Goal: Information Seeking & Learning: Learn about a topic

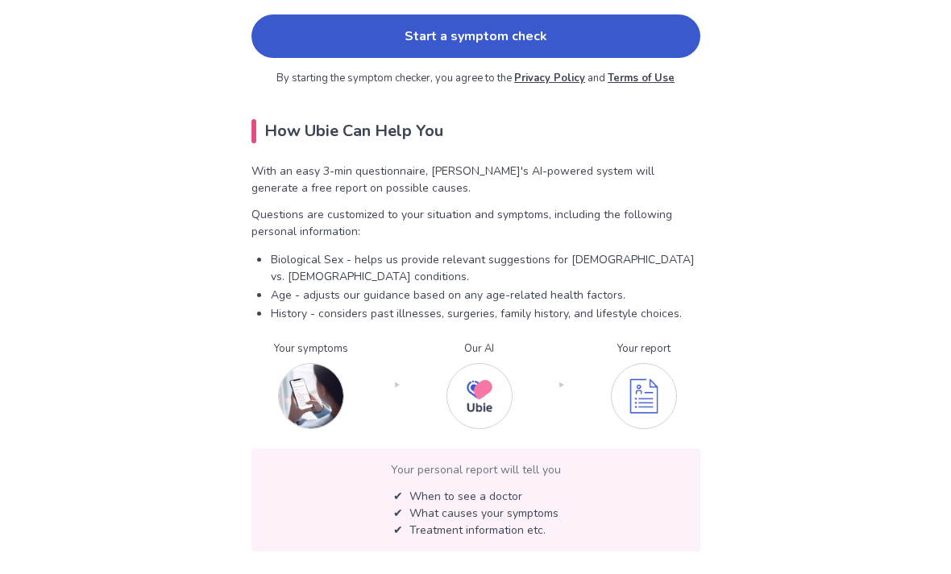
click at [675, 41] on link "Start a symptom check" at bounding box center [475, 37] width 449 height 44
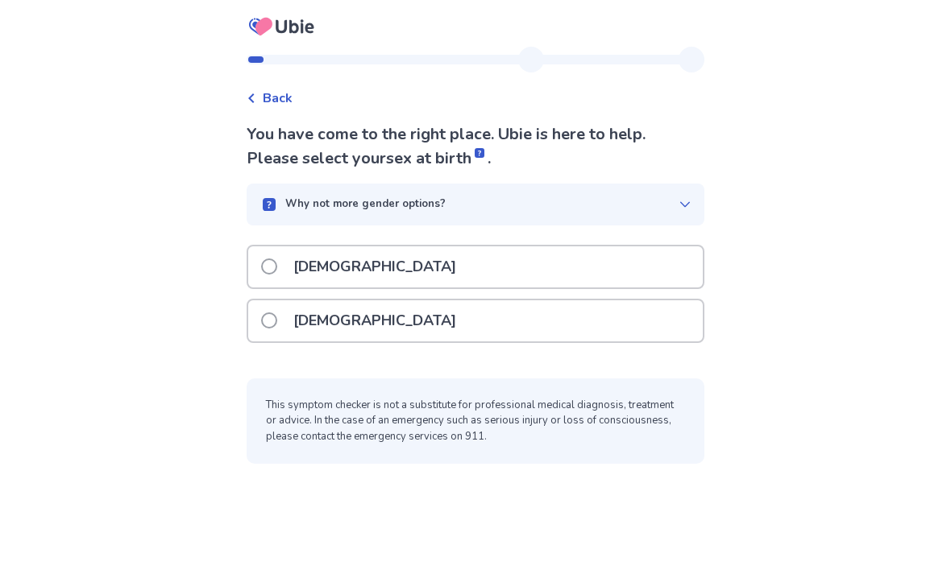
click at [629, 330] on div "[DEMOGRAPHIC_DATA]" at bounding box center [475, 320] width 454 height 41
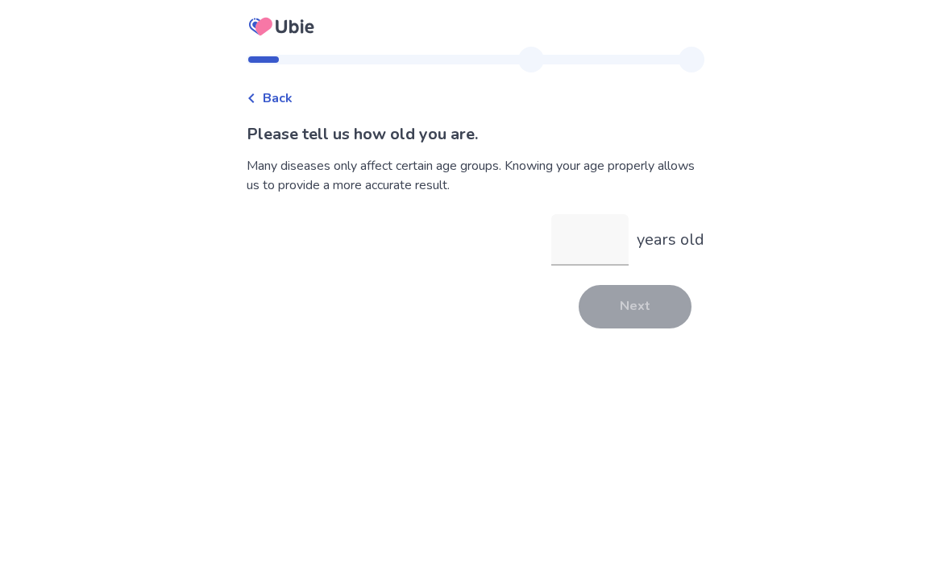
click at [590, 263] on input "years old" at bounding box center [589, 240] width 77 height 52
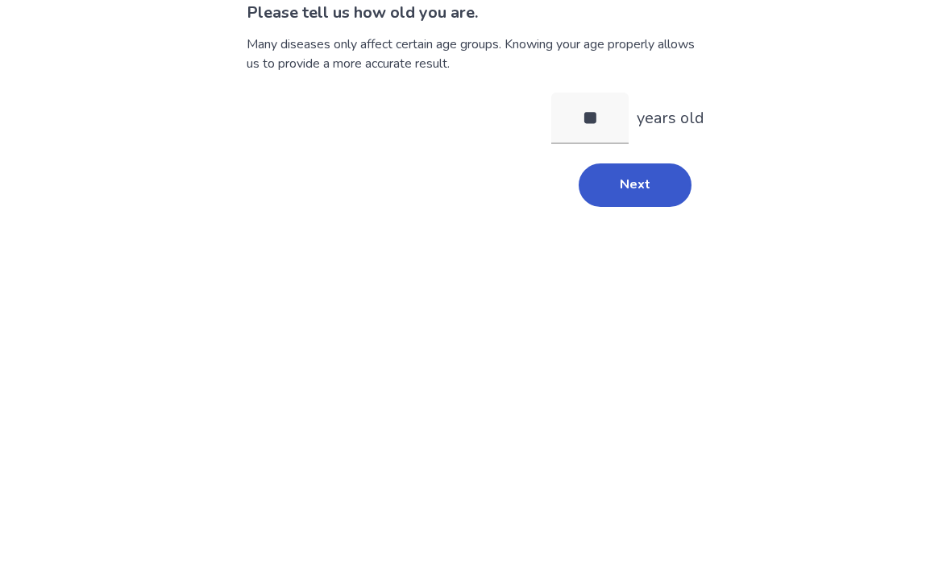
click at [653, 285] on button "Next" at bounding box center [634, 307] width 113 height 44
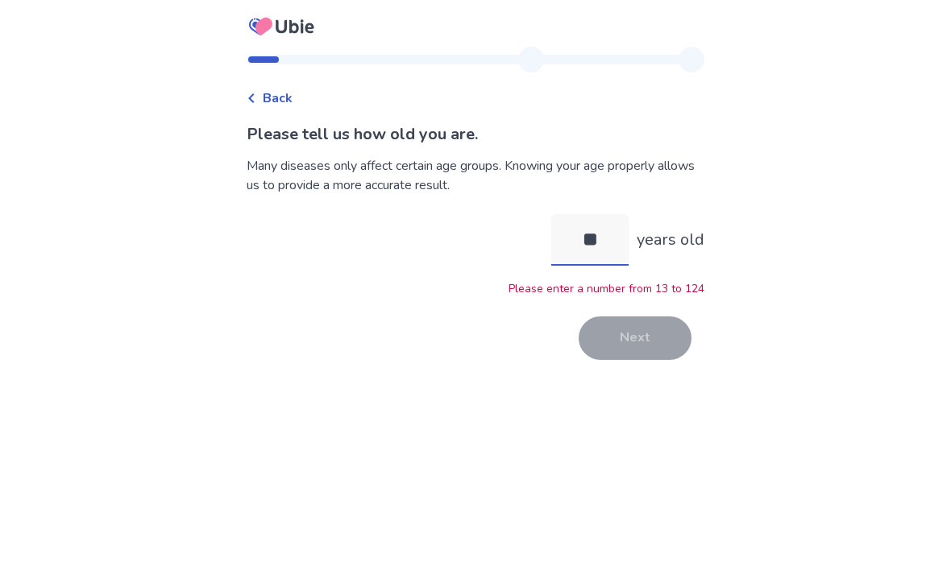
click at [610, 214] on input "**" at bounding box center [589, 240] width 77 height 52
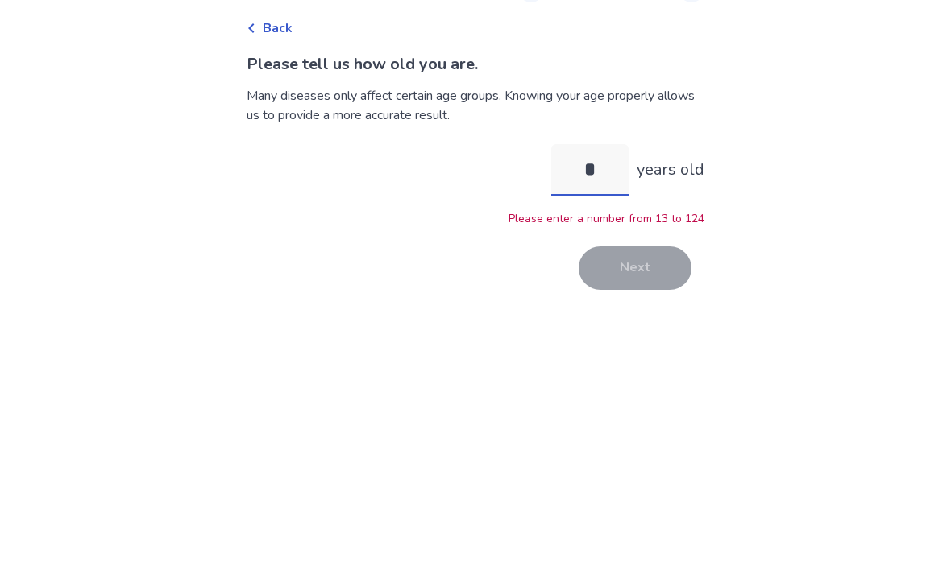
type input "**"
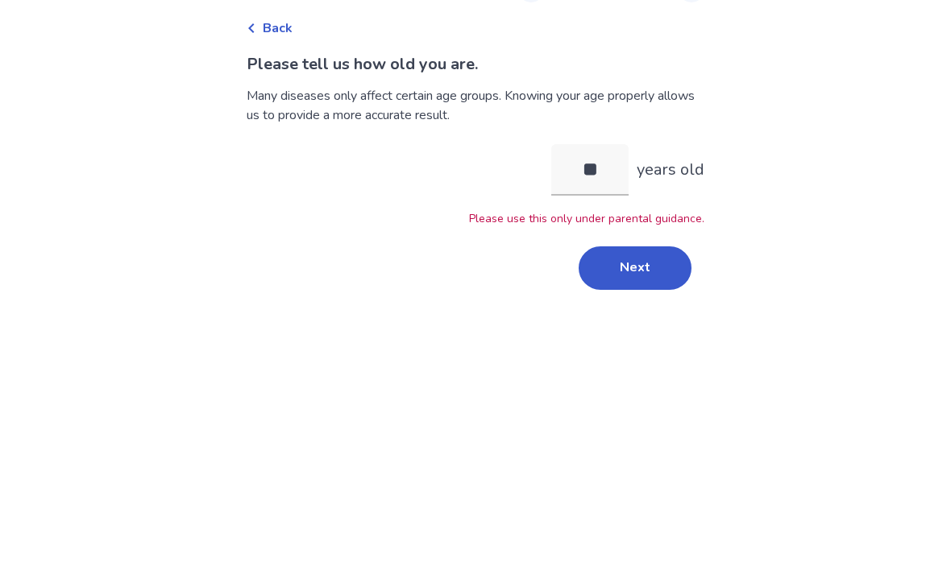
click at [646, 317] on button "Next" at bounding box center [634, 339] width 113 height 44
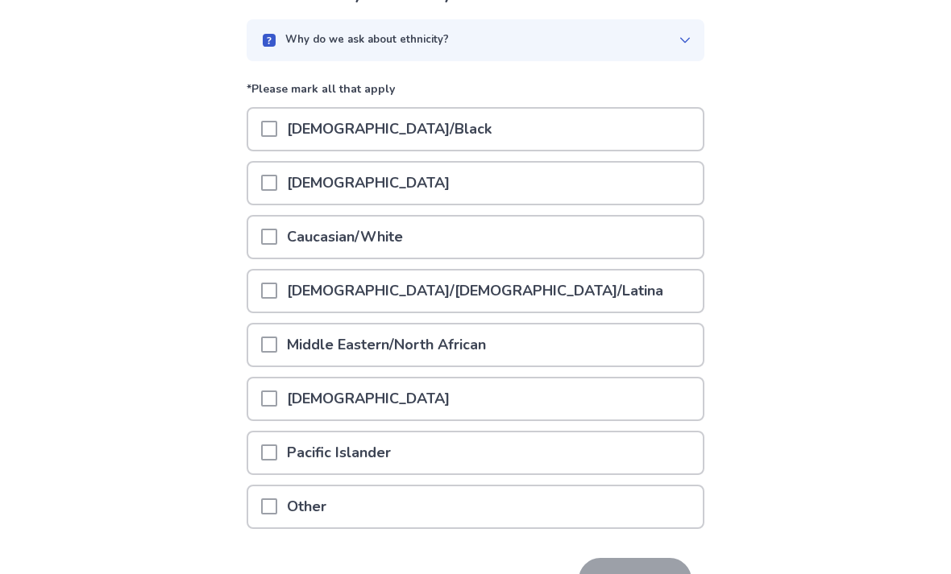
scroll to position [139, 0]
click at [657, 222] on div "Caucasian/White" at bounding box center [475, 238] width 454 height 41
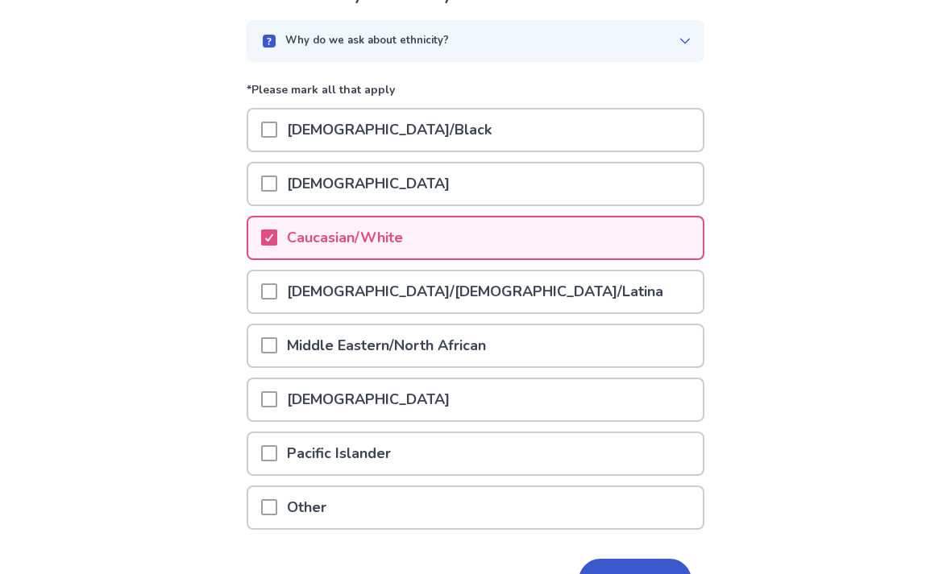
click at [648, 247] on div "Caucasian/White" at bounding box center [475, 238] width 454 height 41
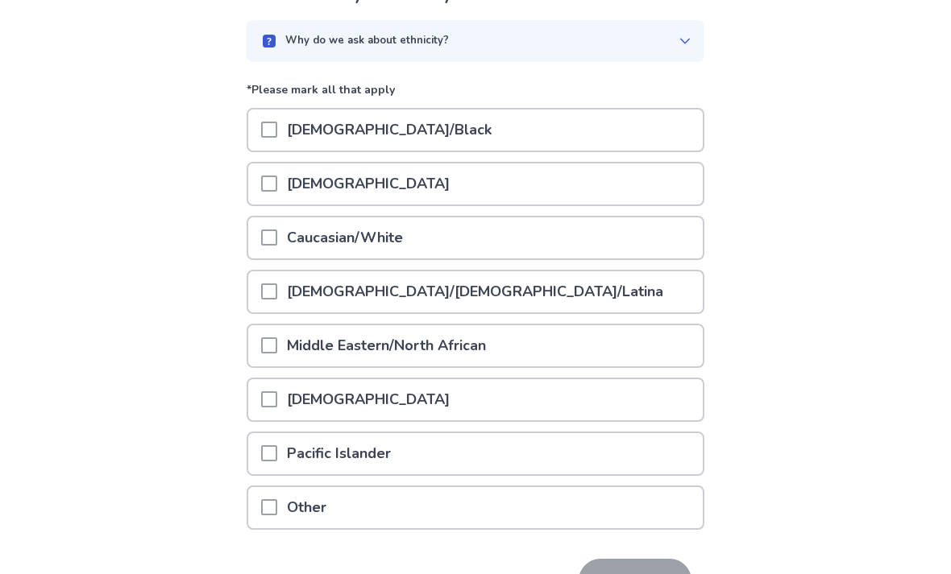
click at [658, 254] on div "Caucasian/White" at bounding box center [475, 238] width 454 height 41
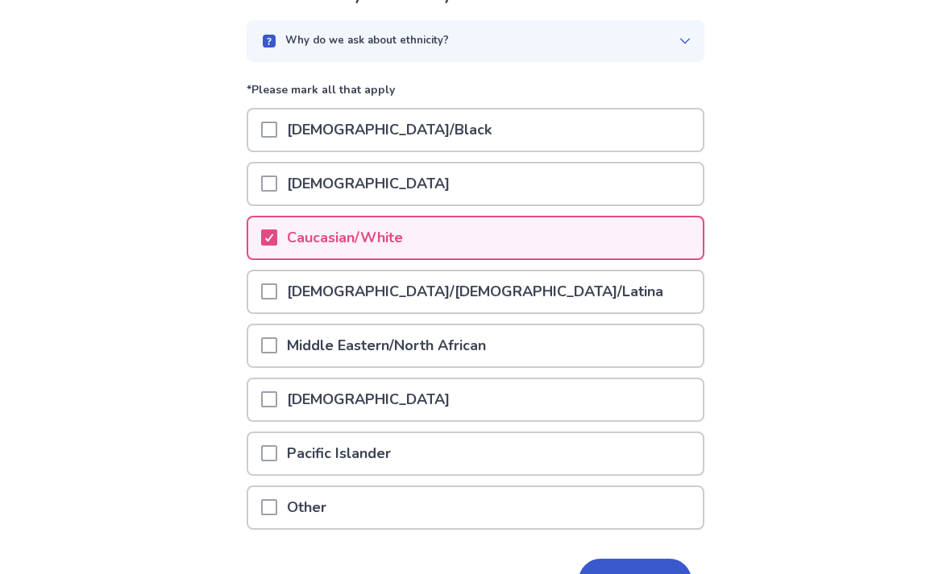
click at [587, 508] on div "Other" at bounding box center [475, 507] width 454 height 41
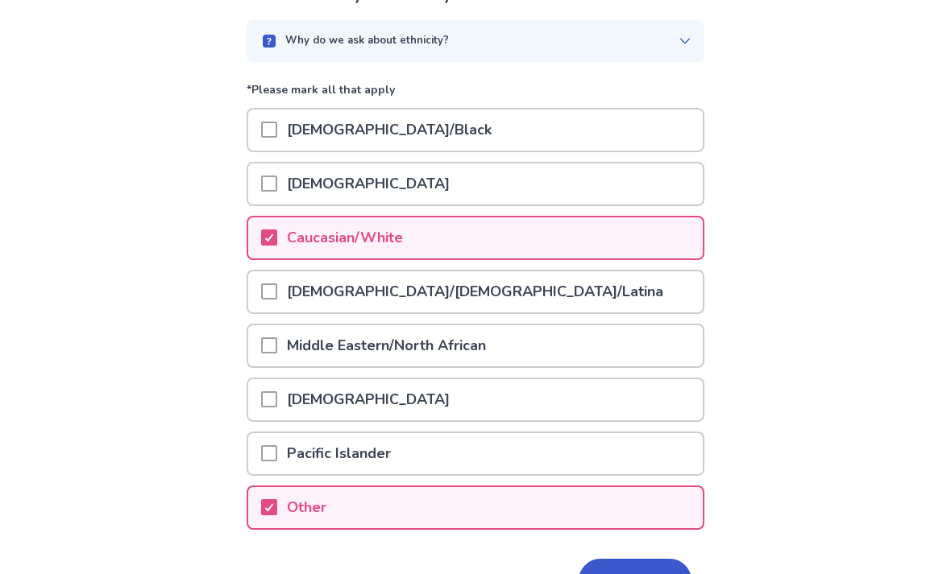
click at [629, 570] on button "Next" at bounding box center [634, 581] width 113 height 44
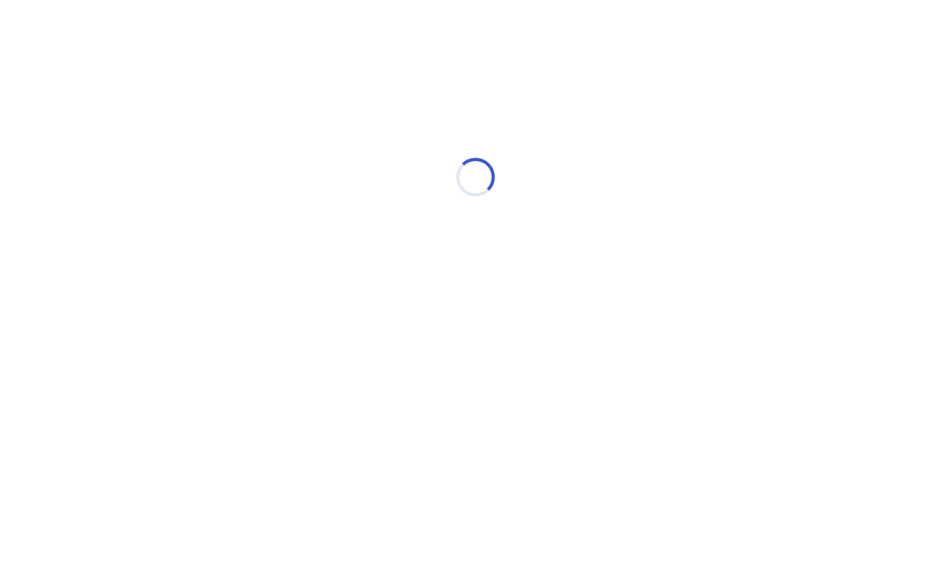
scroll to position [0, 0]
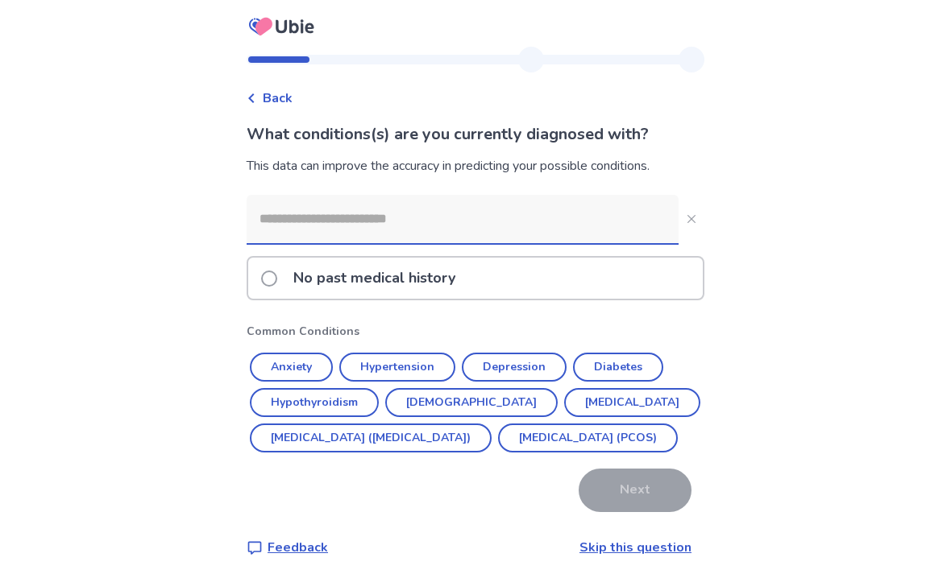
click at [683, 293] on div "No past medical history" at bounding box center [475, 278] width 454 height 41
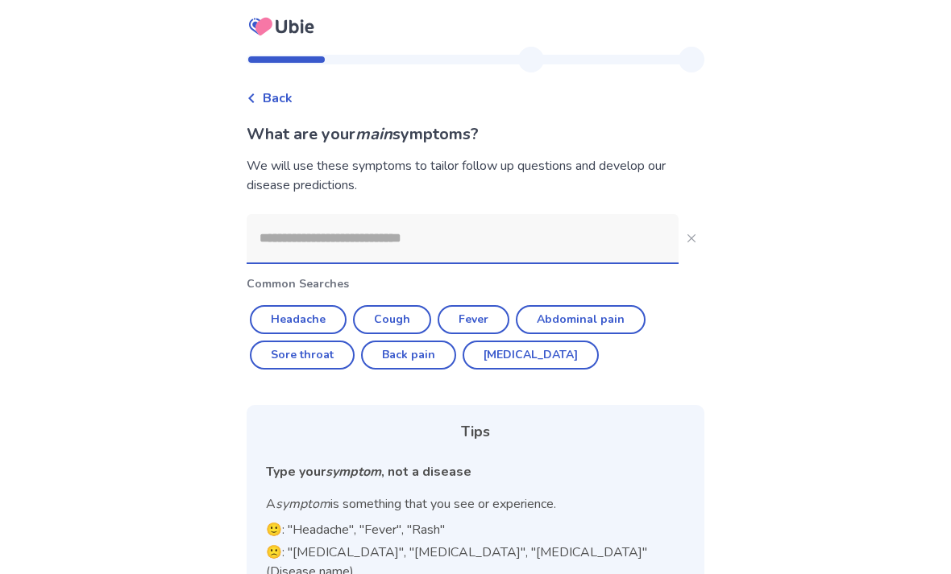
click at [623, 256] on input at bounding box center [463, 238] width 432 height 48
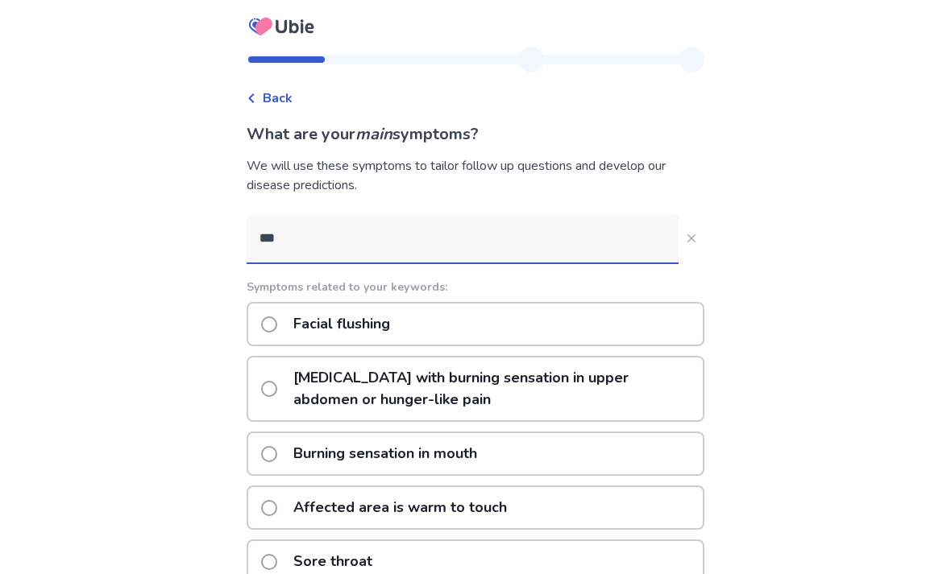
type input "***"
click at [687, 236] on icon "Close" at bounding box center [691, 238] width 8 height 8
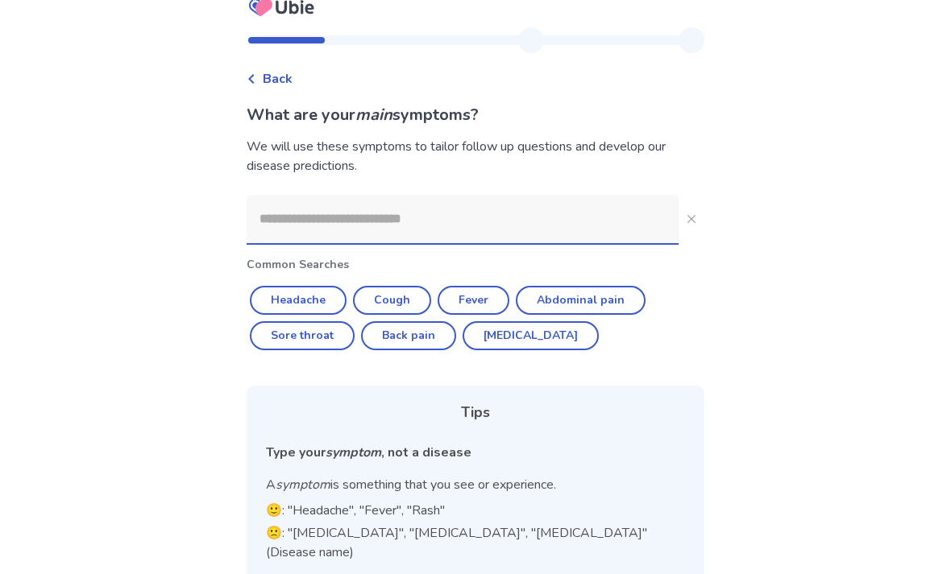
scroll to position [19, 0]
click at [636, 236] on input at bounding box center [463, 220] width 432 height 48
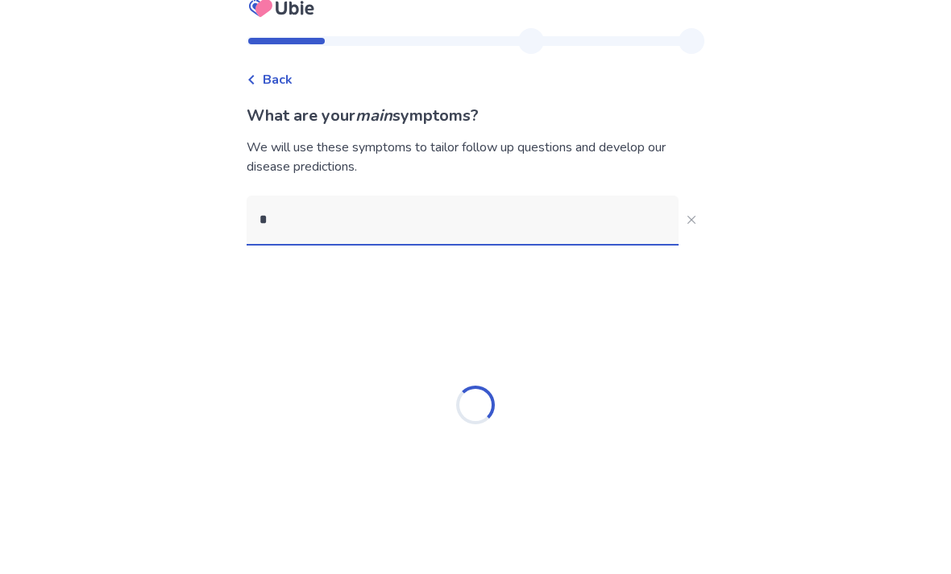
scroll to position [0, 0]
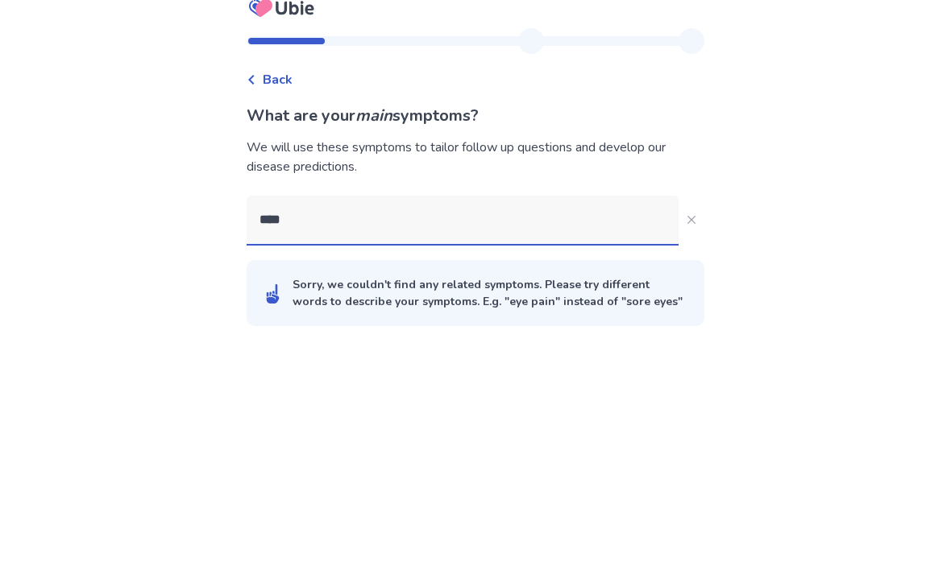
type input "*****"
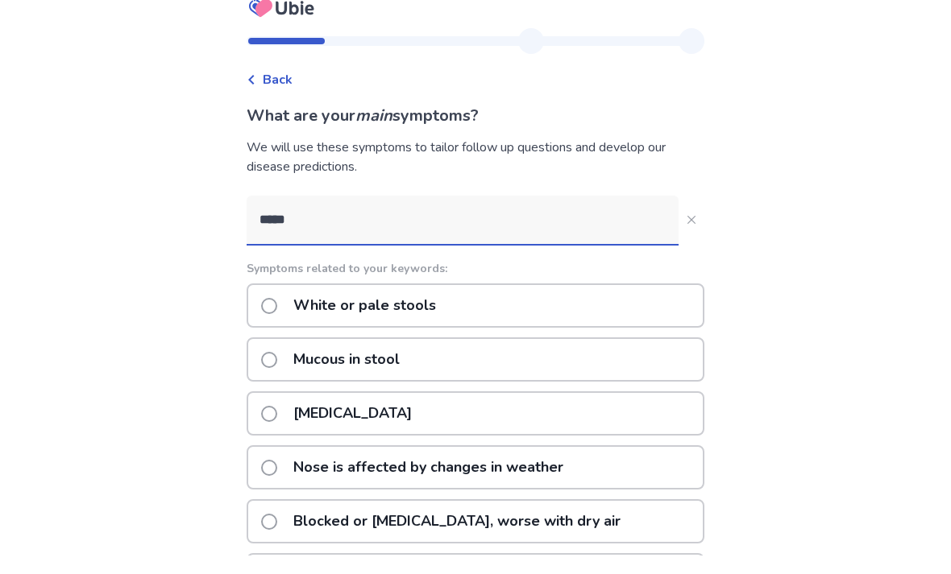
scroll to position [19, 0]
click at [670, 427] on div "[MEDICAL_DATA]" at bounding box center [476, 414] width 458 height 44
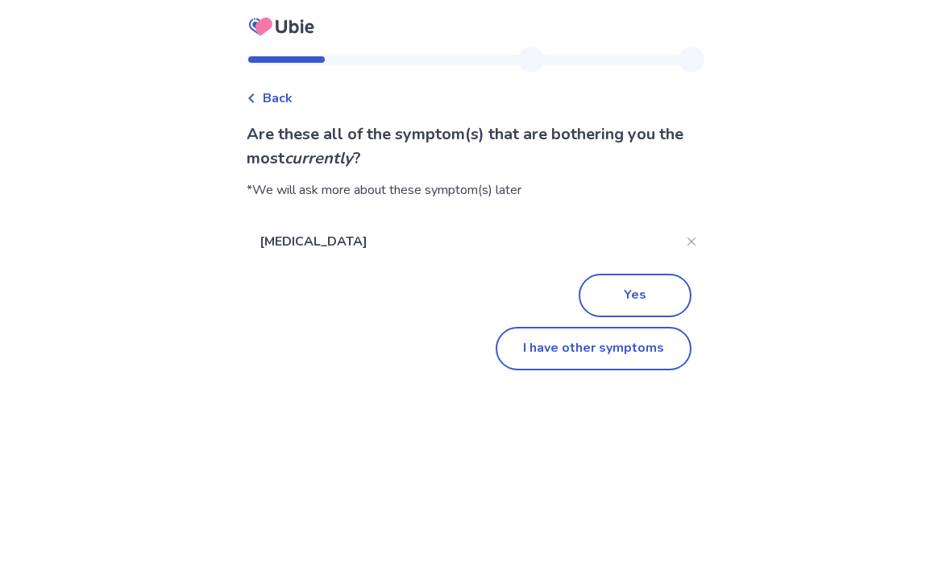
click at [644, 359] on button "I have other symptoms" at bounding box center [593, 349] width 196 height 44
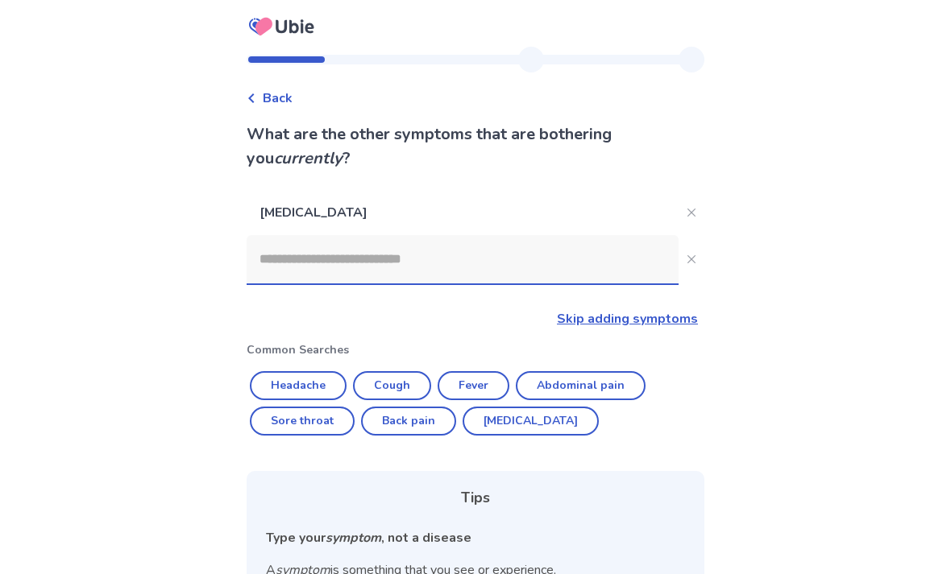
scroll to position [70, 0]
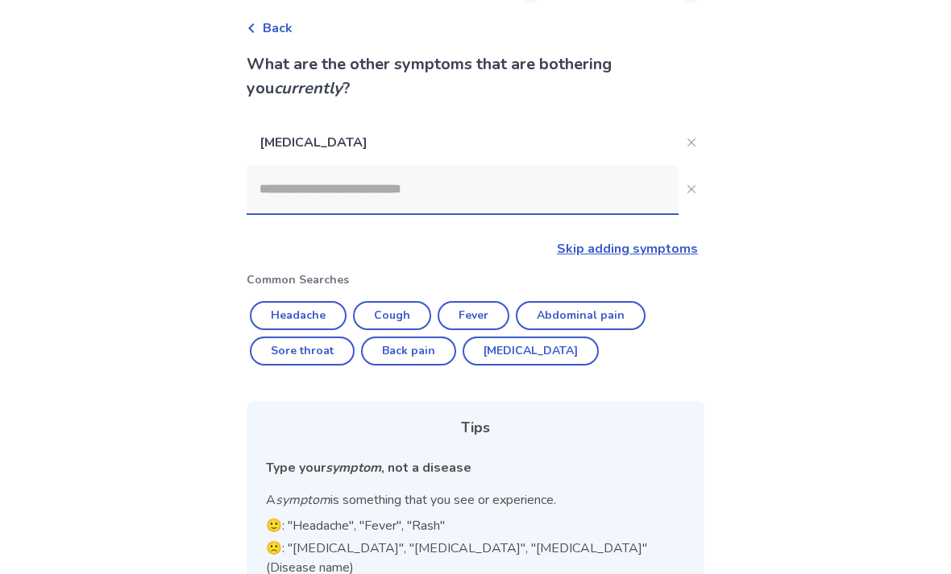
click at [611, 197] on input at bounding box center [463, 189] width 432 height 48
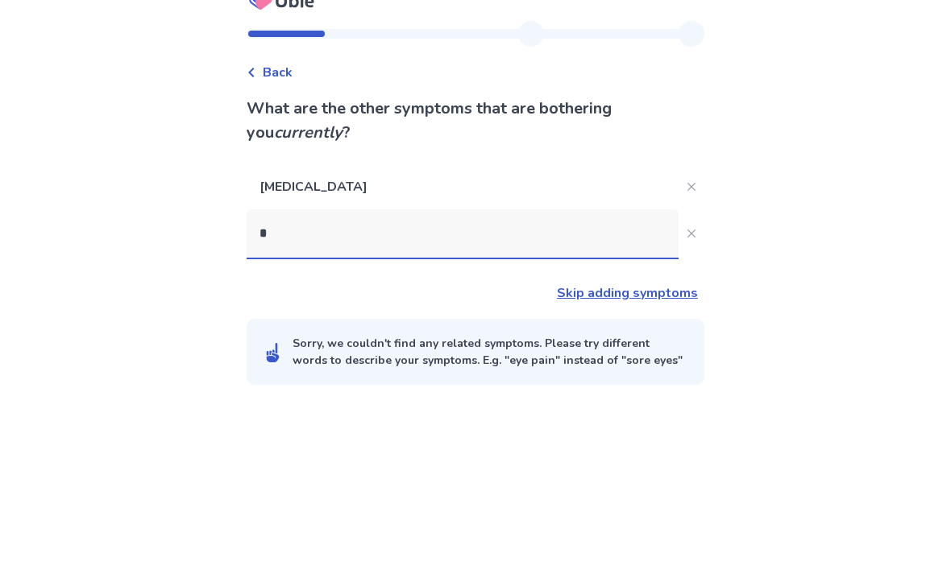
scroll to position [52, 0]
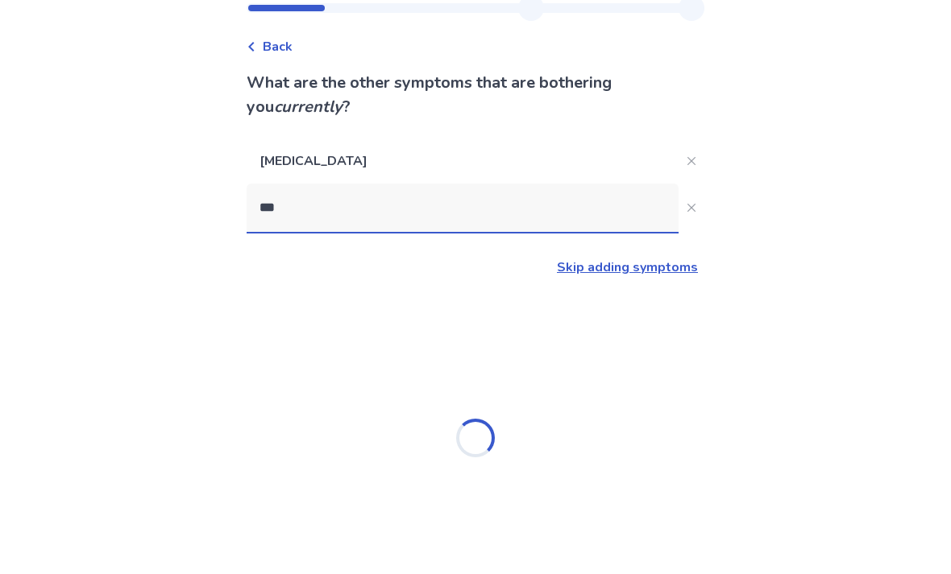
type input "****"
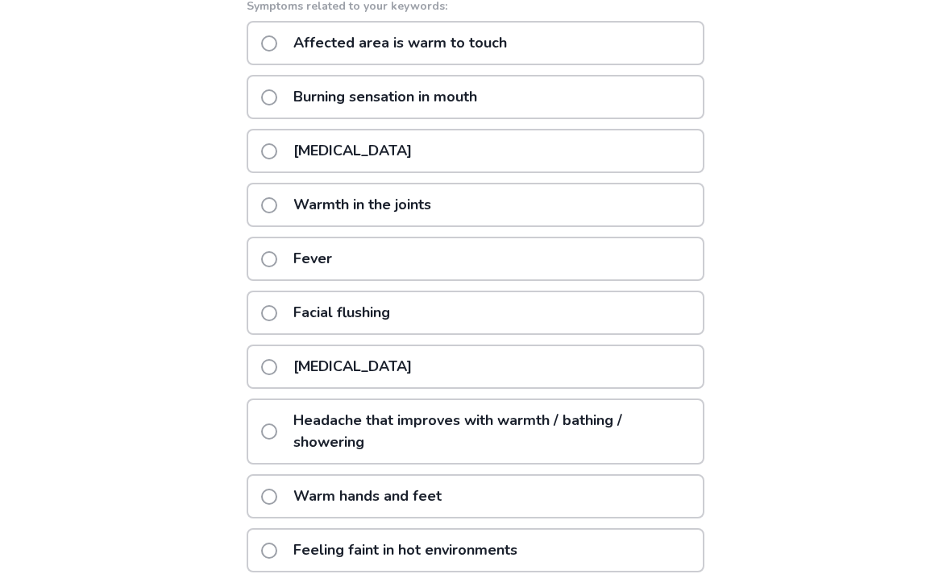
scroll to position [347, 0]
click at [274, 370] on span at bounding box center [269, 367] width 16 height 16
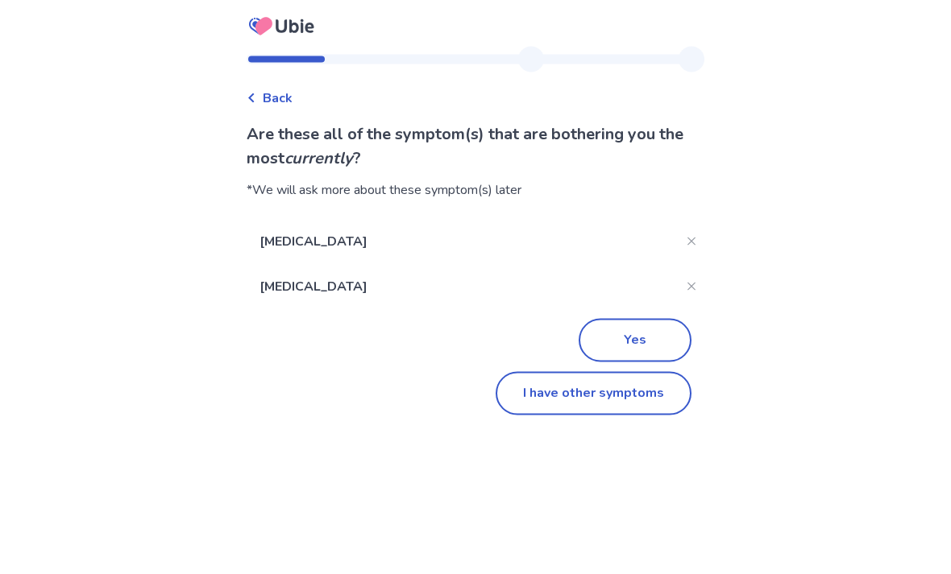
scroll to position [13, 0]
click at [661, 338] on button "Yes" at bounding box center [634, 341] width 113 height 44
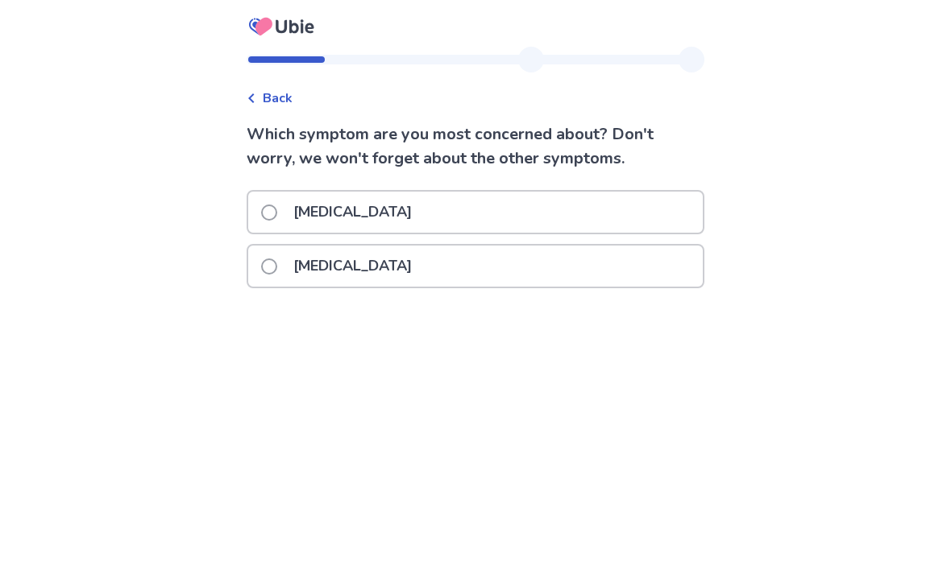
click at [298, 214] on p "[MEDICAL_DATA]" at bounding box center [353, 212] width 138 height 41
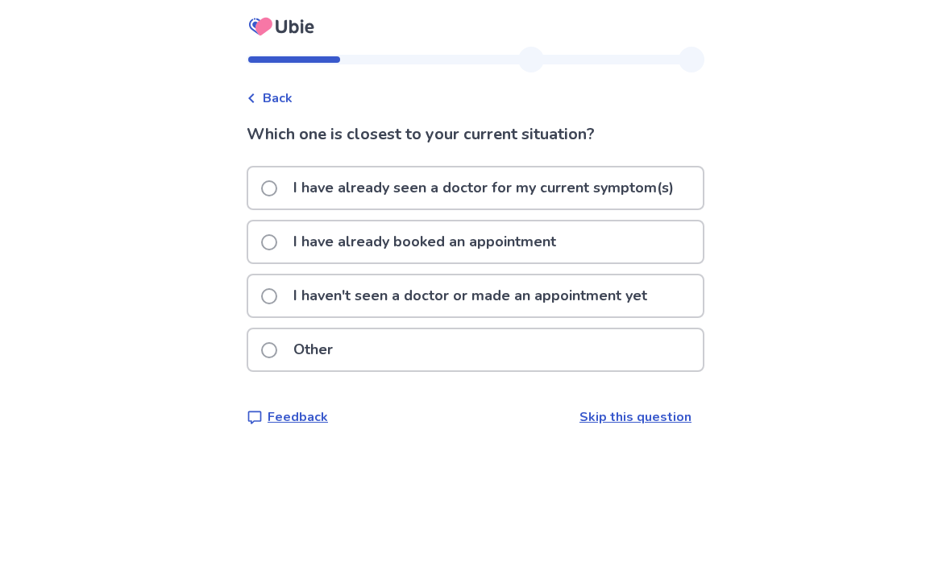
click at [267, 97] on div "Back" at bounding box center [270, 98] width 46 height 19
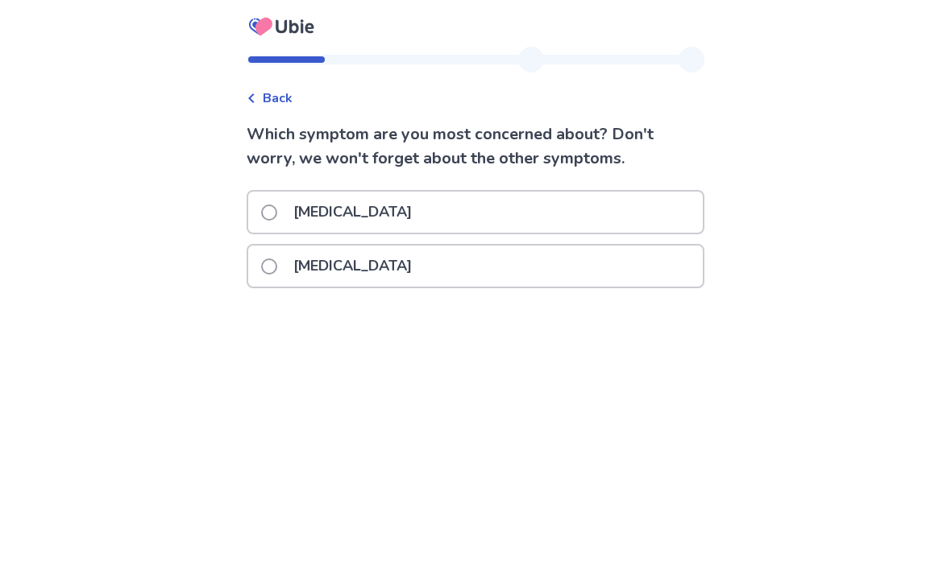
click at [267, 280] on div "[MEDICAL_DATA]" at bounding box center [475, 266] width 454 height 41
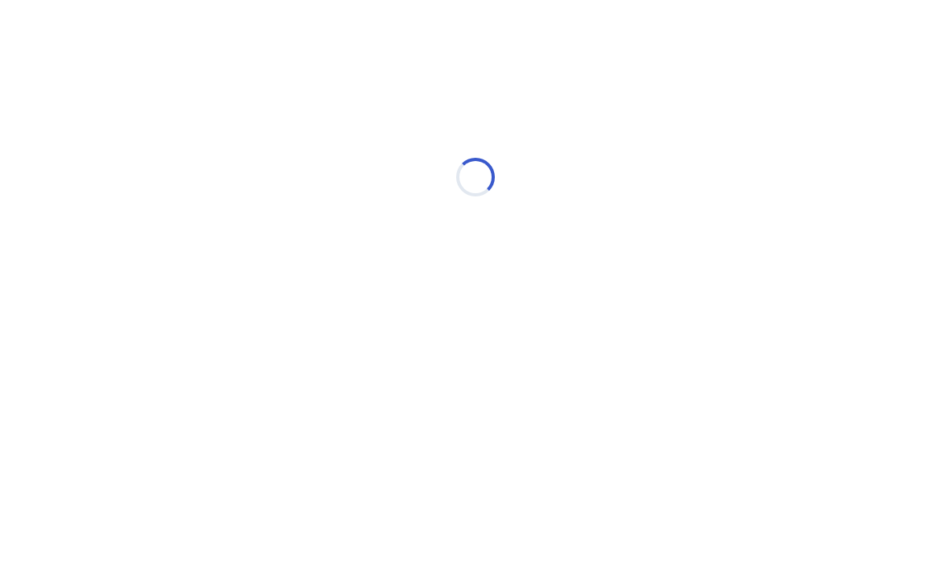
click at [283, 282] on div "Loading..." at bounding box center [476, 177] width 458 height 322
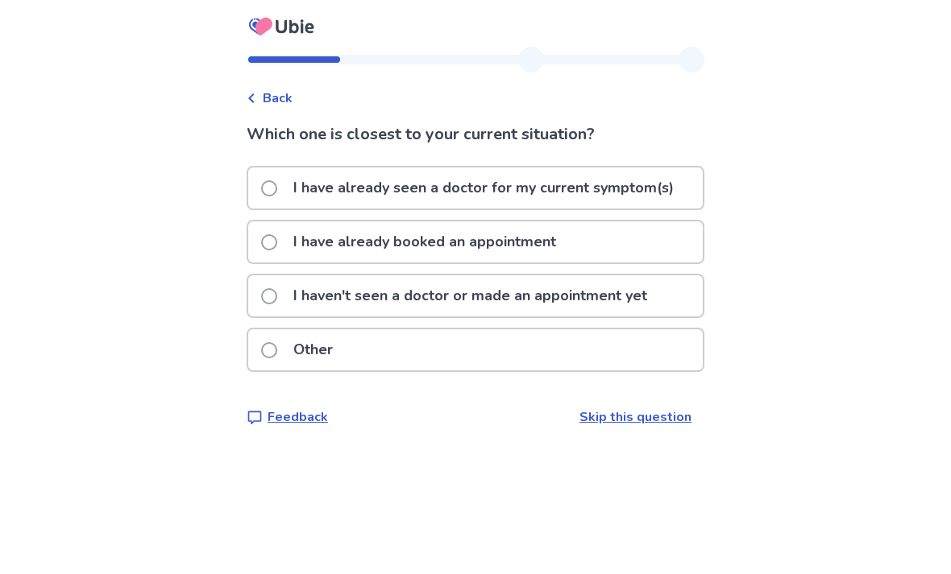
click at [281, 98] on span "Back" at bounding box center [278, 98] width 30 height 19
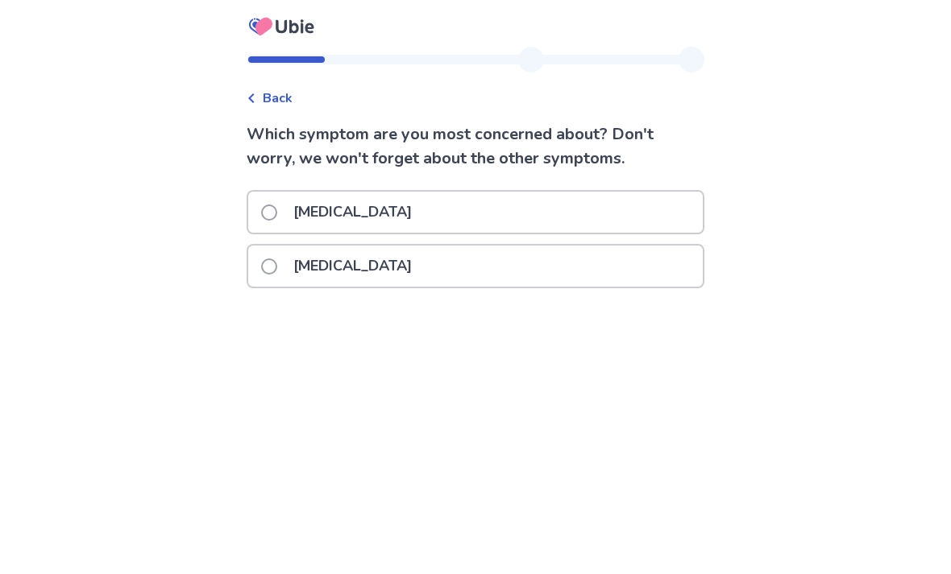
click at [276, 97] on span "Back" at bounding box center [278, 98] width 30 height 19
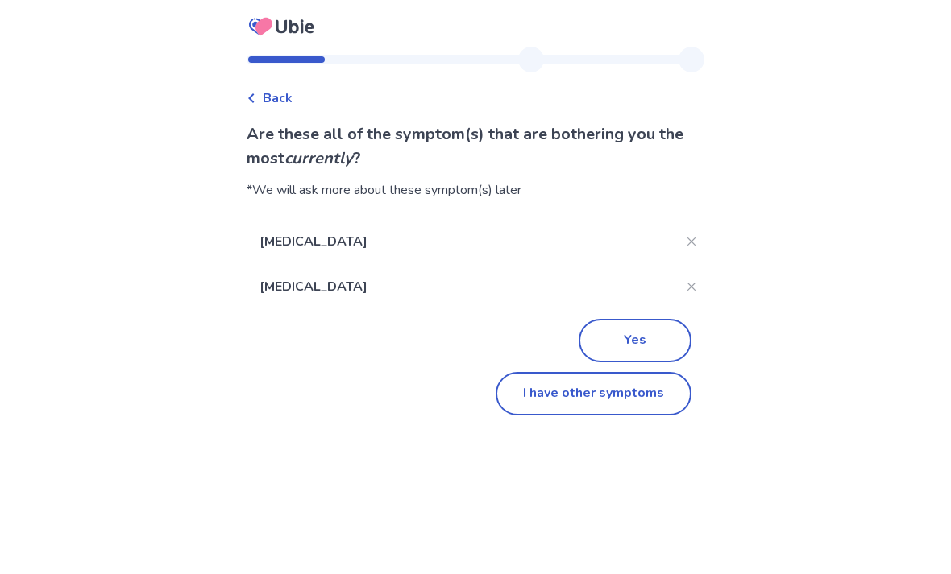
scroll to position [14, 0]
click at [681, 284] on button "Close" at bounding box center [691, 287] width 26 height 26
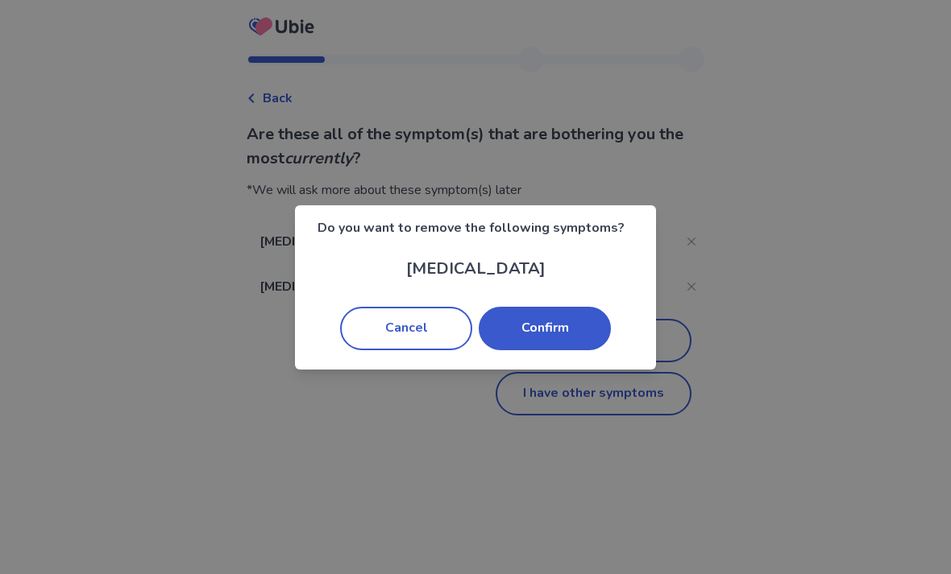
click at [558, 340] on button "Confirm" at bounding box center [545, 329] width 132 height 44
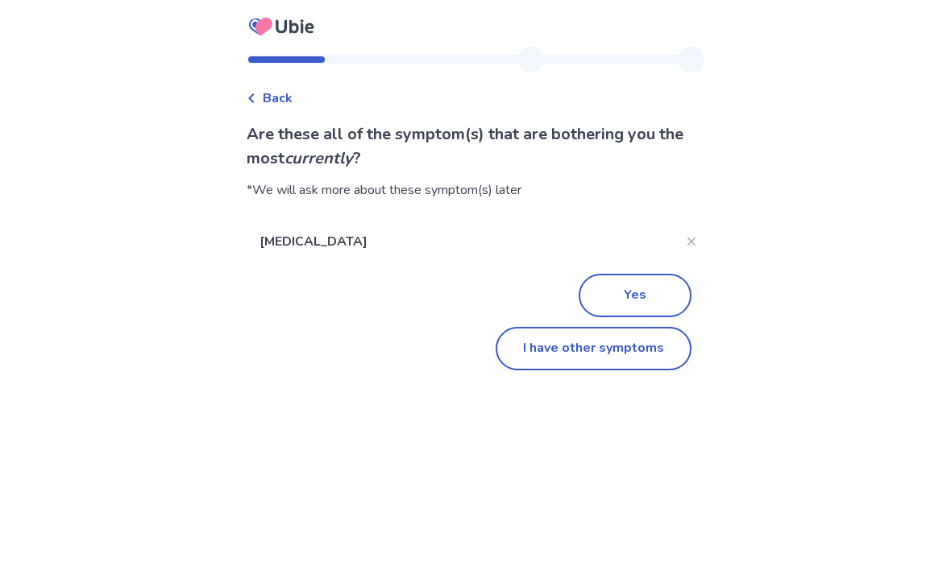
click at [566, 350] on button "I have other symptoms" at bounding box center [593, 349] width 196 height 44
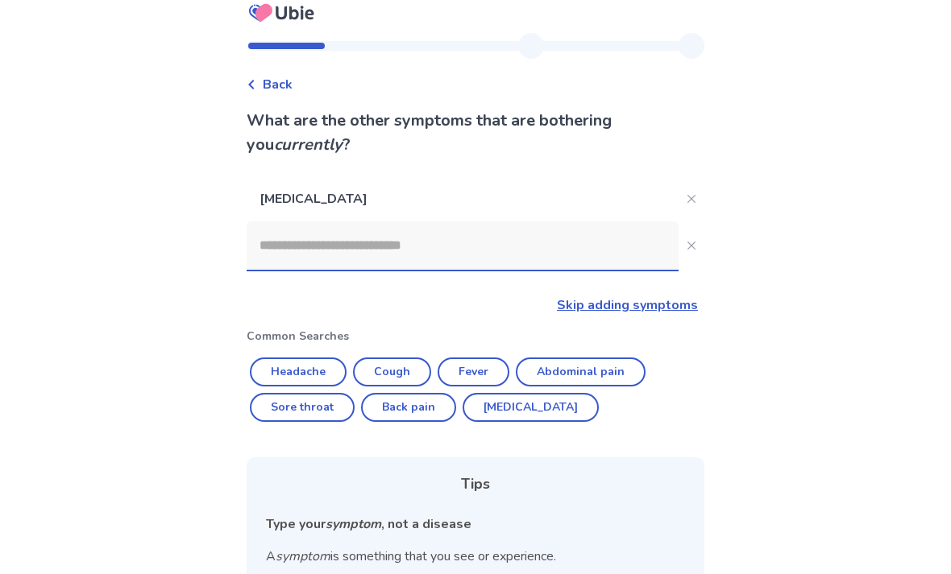
scroll to position [196, 0]
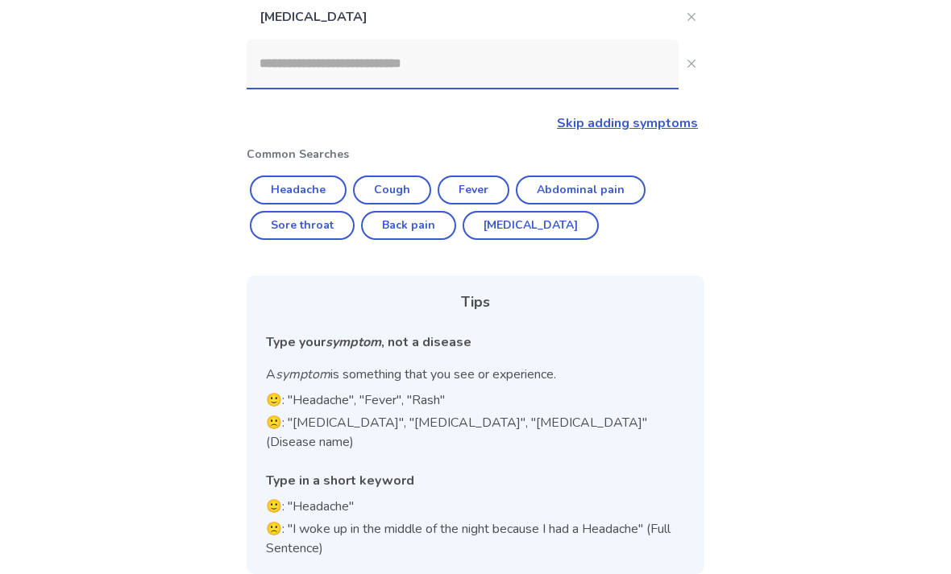
click at [597, 64] on input at bounding box center [463, 63] width 432 height 48
click at [579, 74] on input at bounding box center [463, 63] width 432 height 48
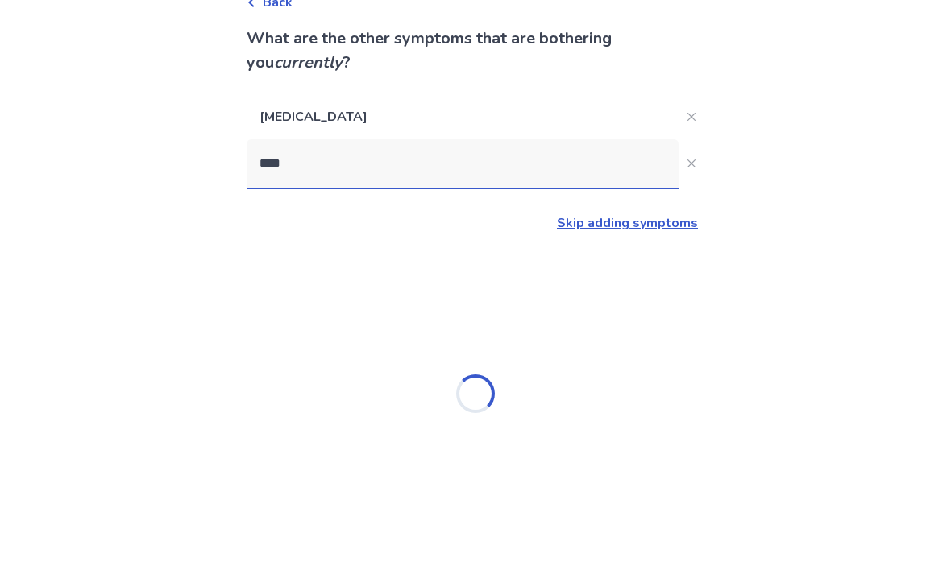
type input "*****"
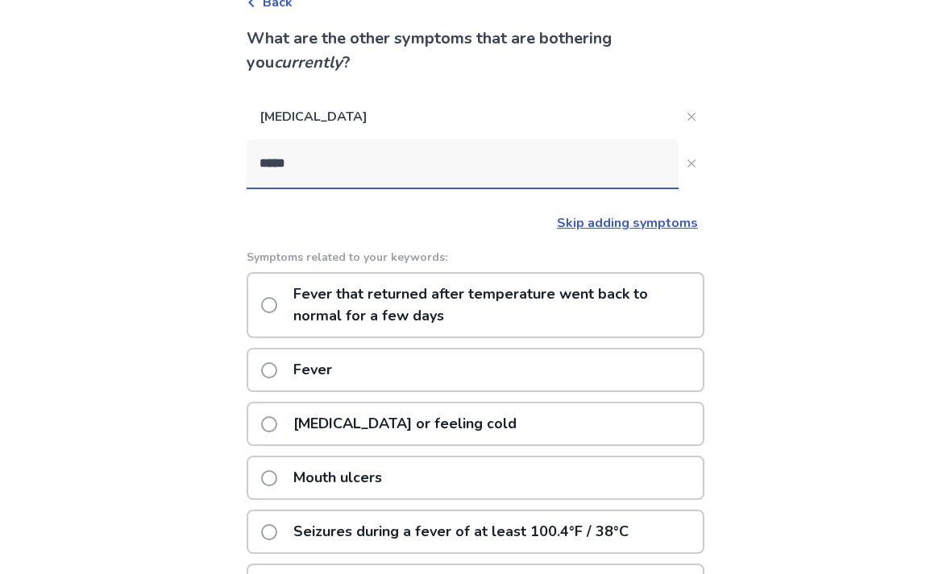
click at [599, 387] on div "Fever" at bounding box center [476, 370] width 458 height 44
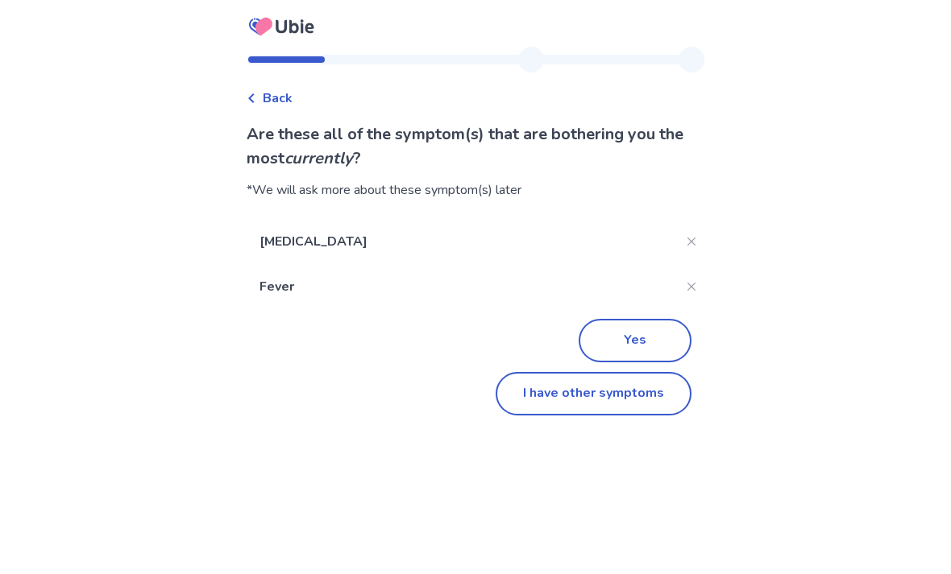
click at [649, 342] on button "Yes" at bounding box center [634, 341] width 113 height 44
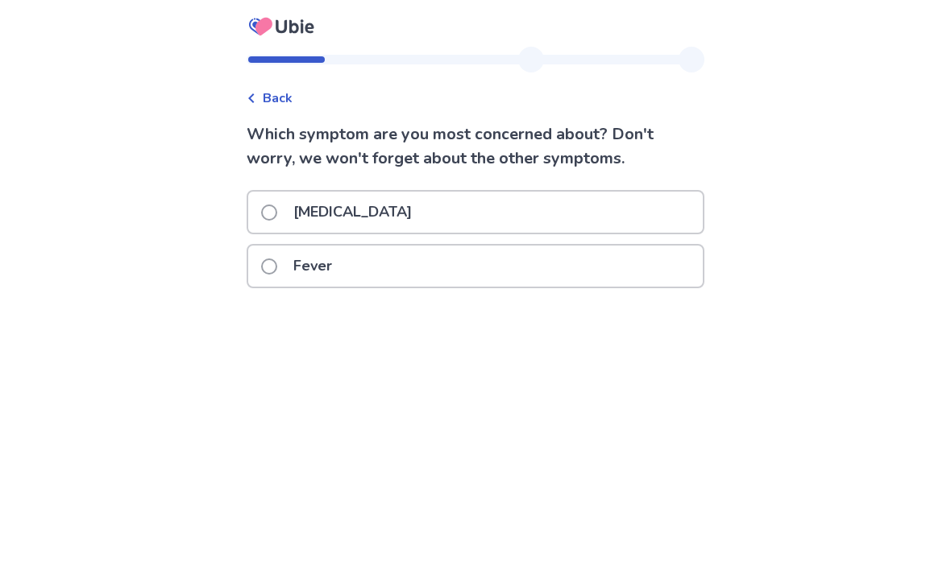
click at [646, 277] on div "Fever" at bounding box center [475, 266] width 454 height 41
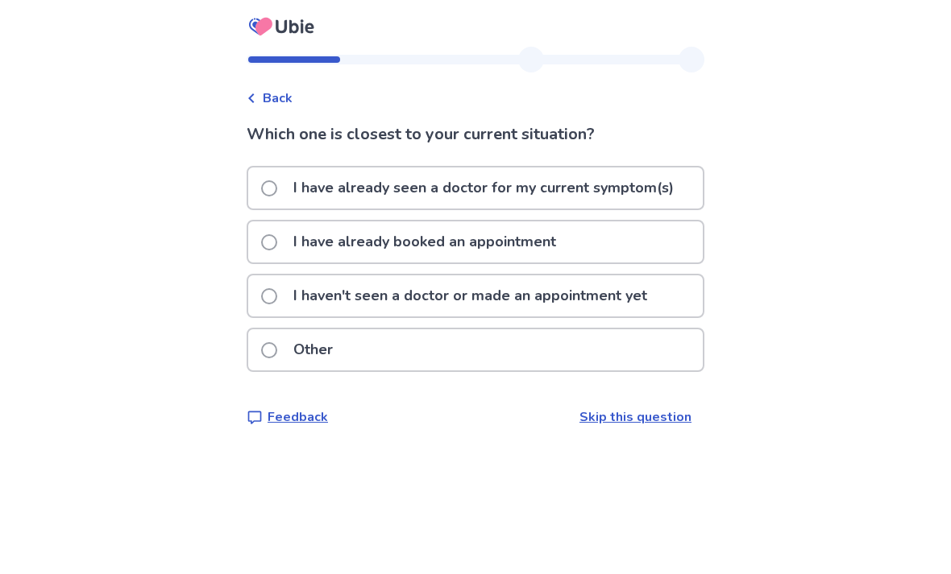
click at [635, 359] on div "Other" at bounding box center [475, 349] width 454 height 41
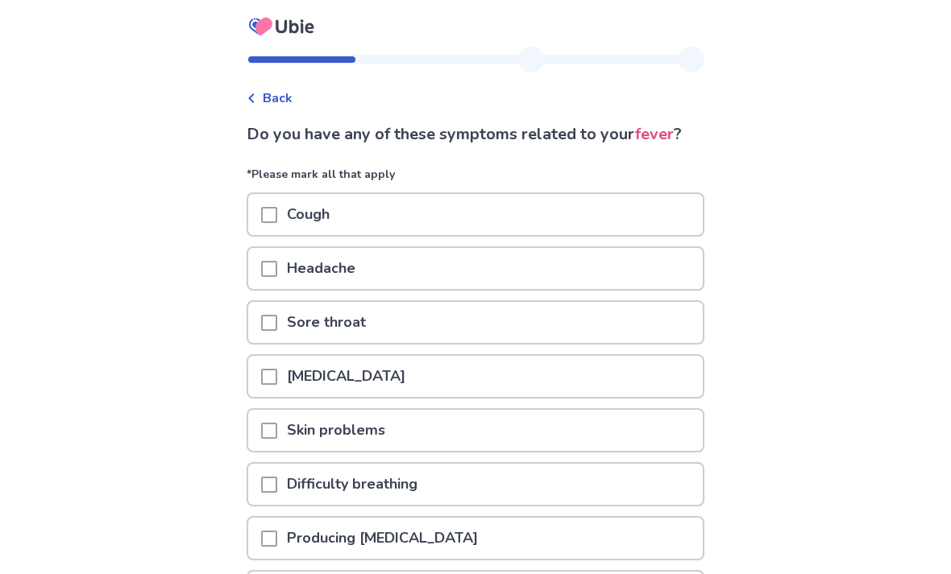
click at [249, 89] on div "Back Do you have any of these symptoms related to your fever ? *Please mark all…" at bounding box center [475, 537] width 483 height 981
click at [271, 100] on div "Back" at bounding box center [270, 98] width 46 height 19
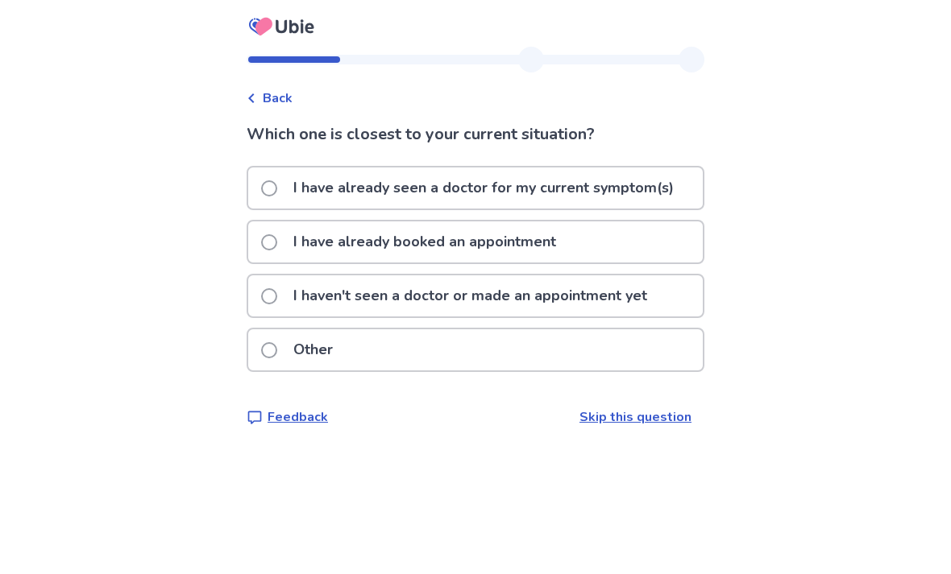
click at [681, 316] on div "I haven't seen a doctor or made an appointment yet" at bounding box center [475, 296] width 454 height 41
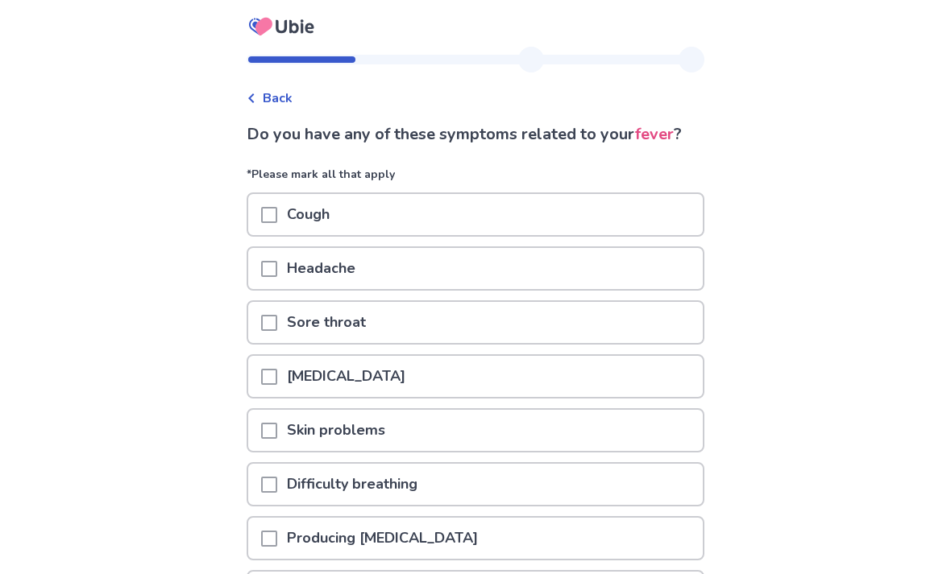
click at [511, 327] on div "Sore throat" at bounding box center [475, 322] width 454 height 41
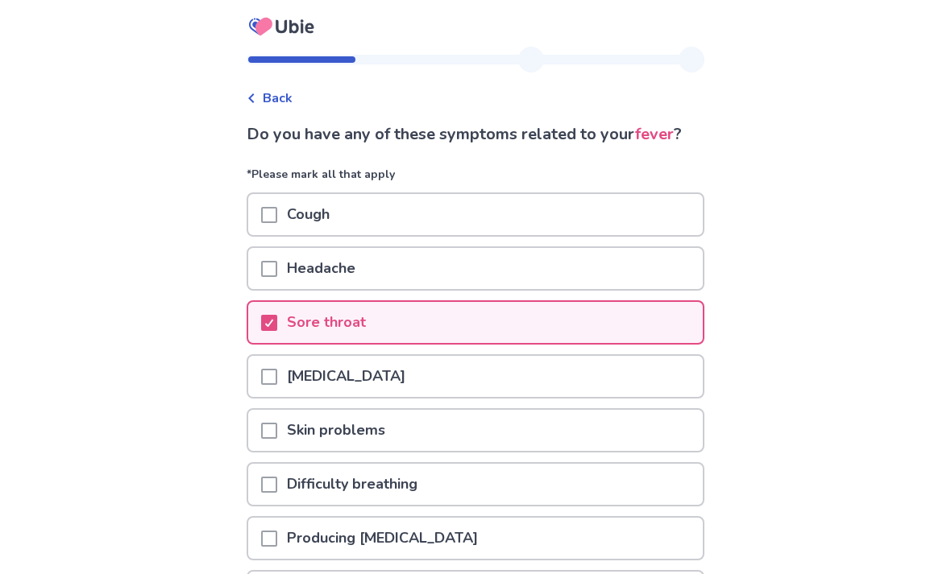
click at [488, 375] on div "[MEDICAL_DATA]" at bounding box center [475, 376] width 454 height 41
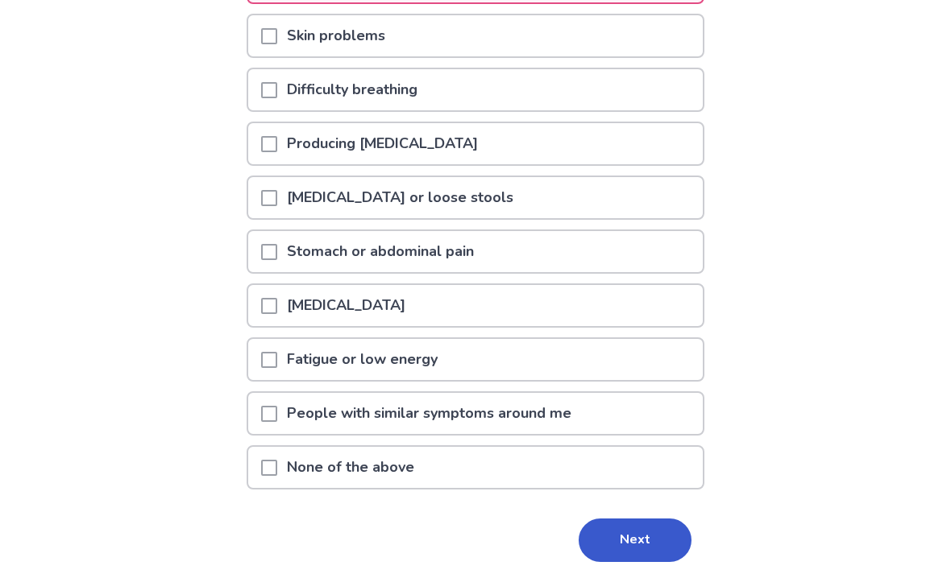
scroll to position [397, 0]
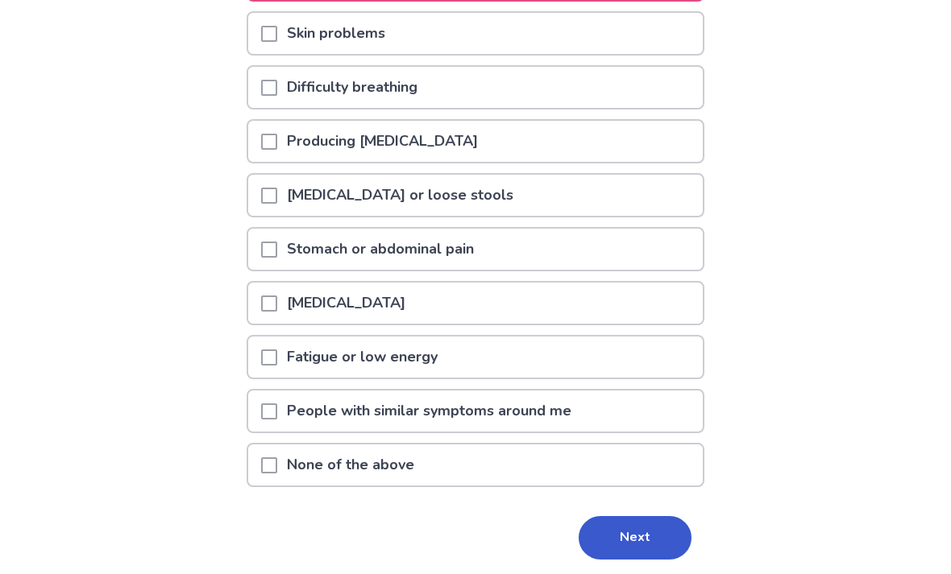
click at [664, 407] on div "People with similar symptoms around me" at bounding box center [475, 411] width 454 height 41
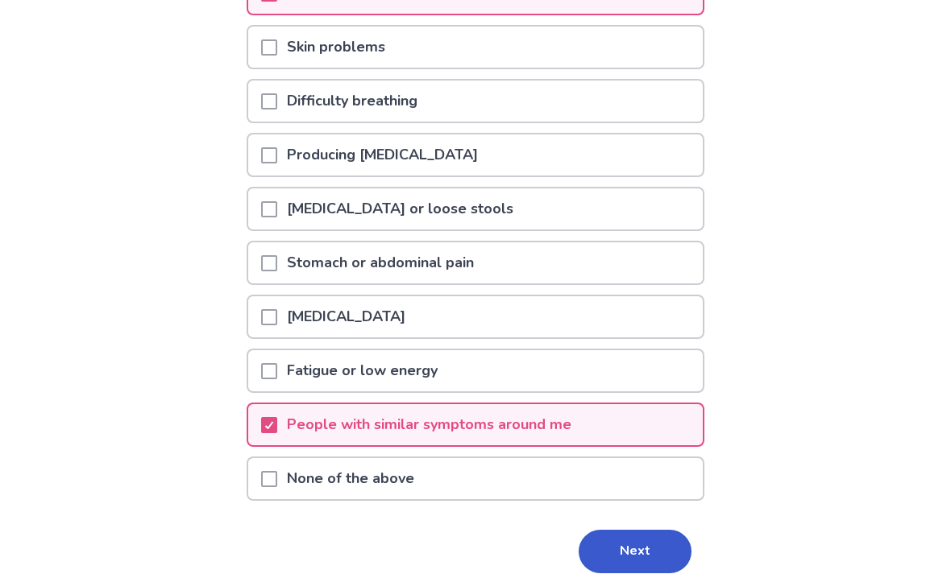
scroll to position [402, 0]
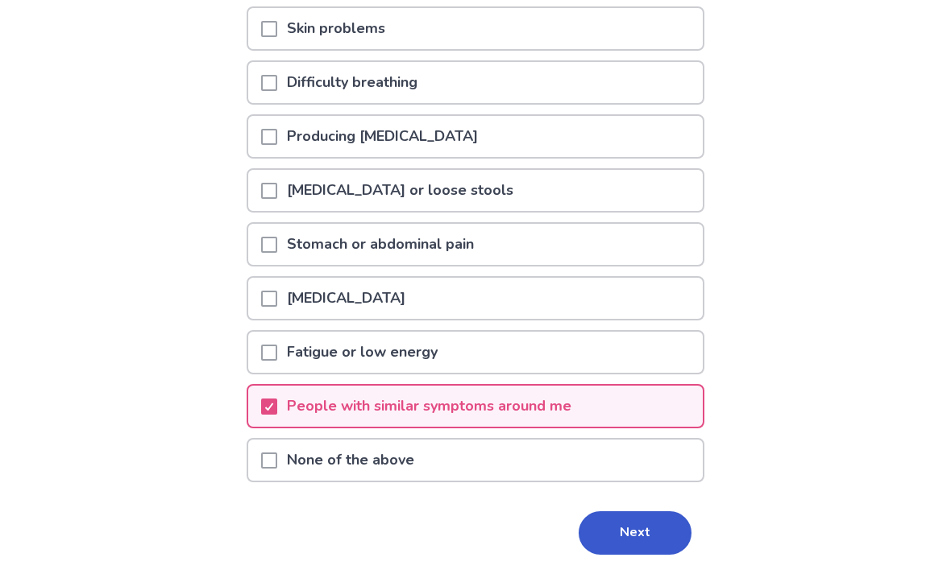
click at [652, 535] on button "Next" at bounding box center [634, 534] width 113 height 44
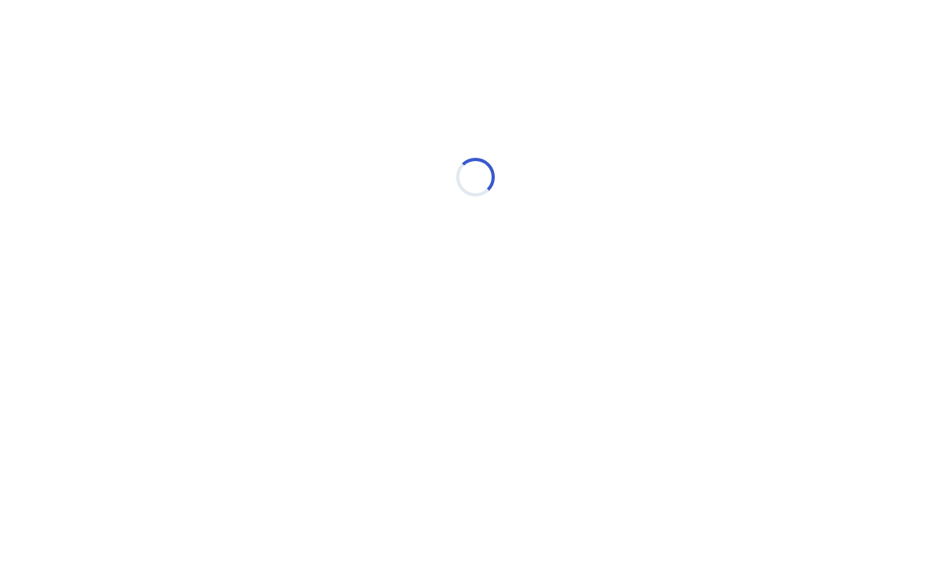
scroll to position [0, 0]
select select "*"
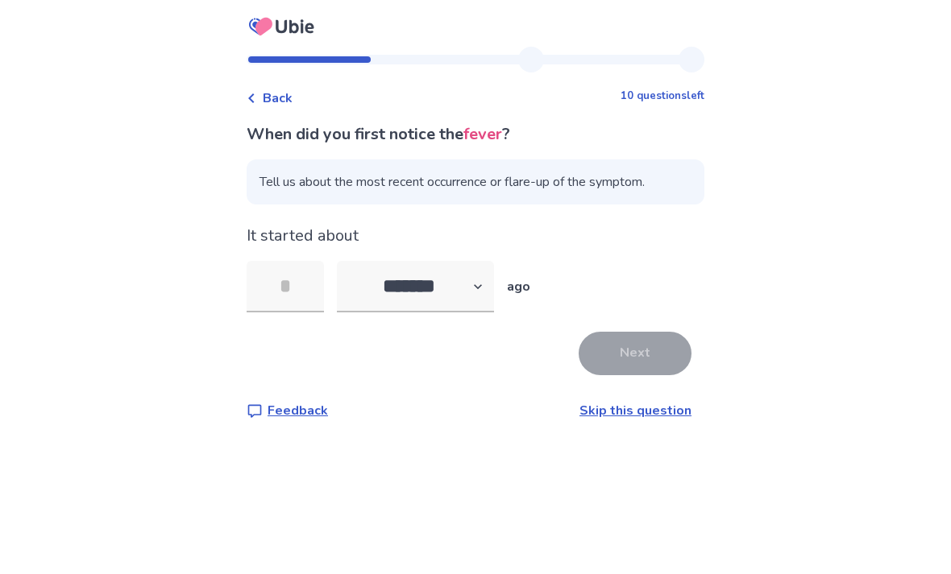
click at [315, 295] on input "tel" at bounding box center [285, 287] width 77 height 52
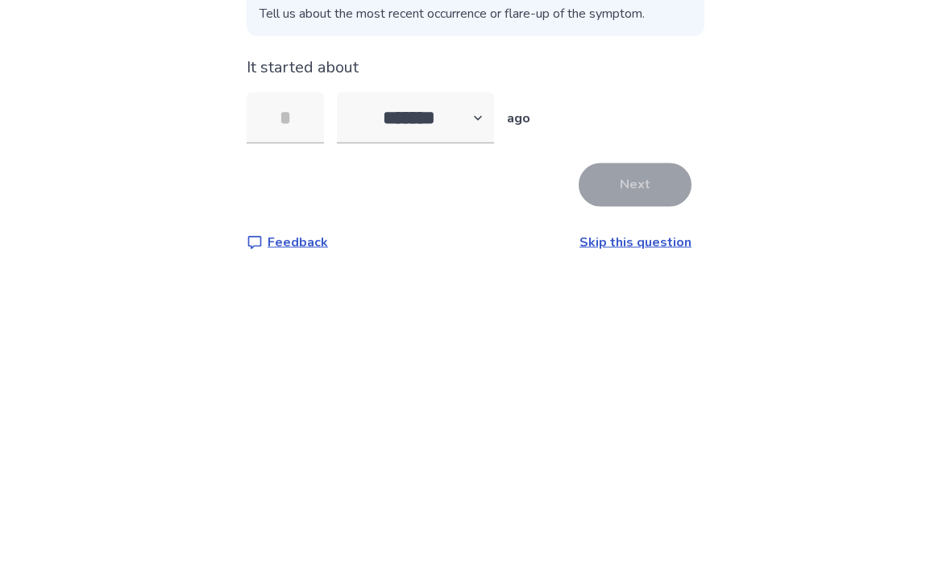
type input "*"
click at [645, 332] on button "Next" at bounding box center [634, 354] width 113 height 44
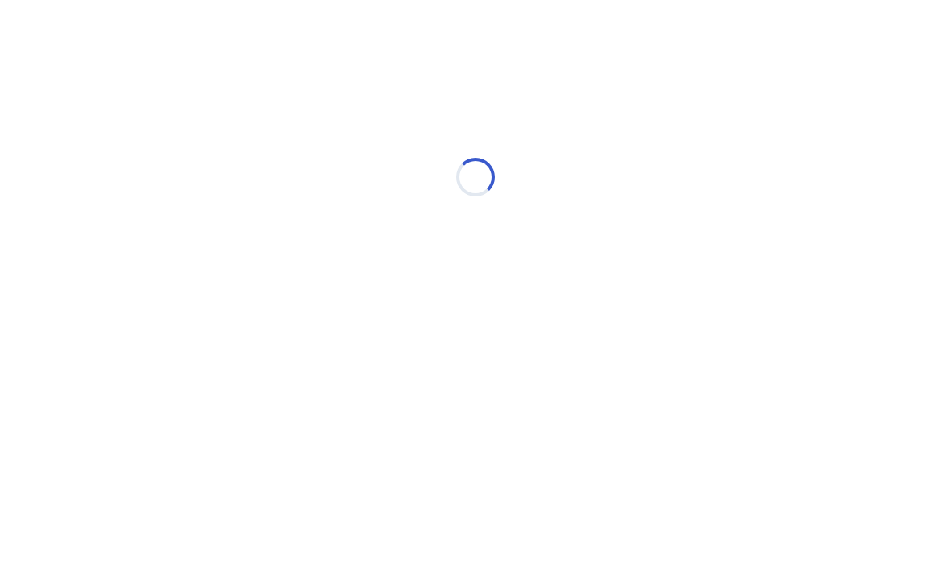
select select "*"
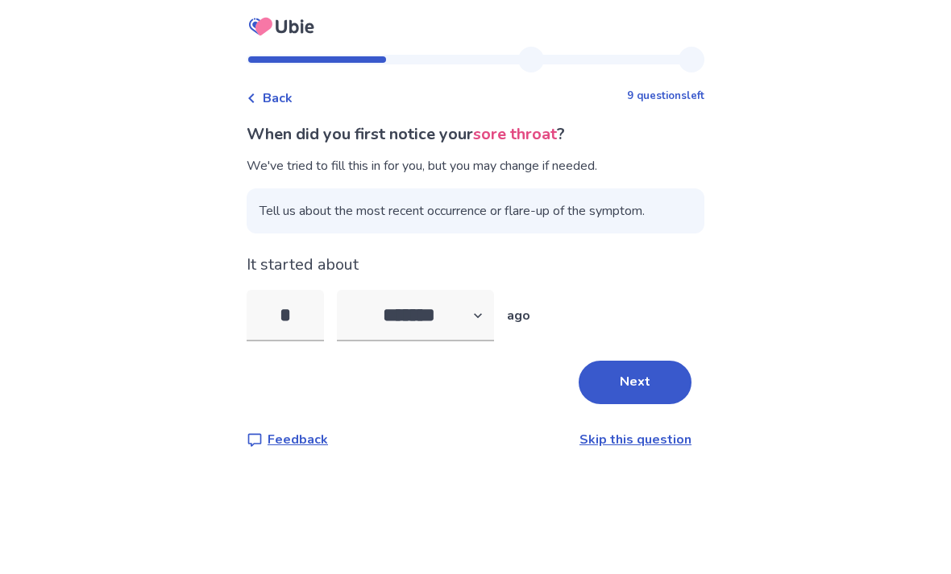
click at [679, 383] on button "Next" at bounding box center [634, 383] width 113 height 44
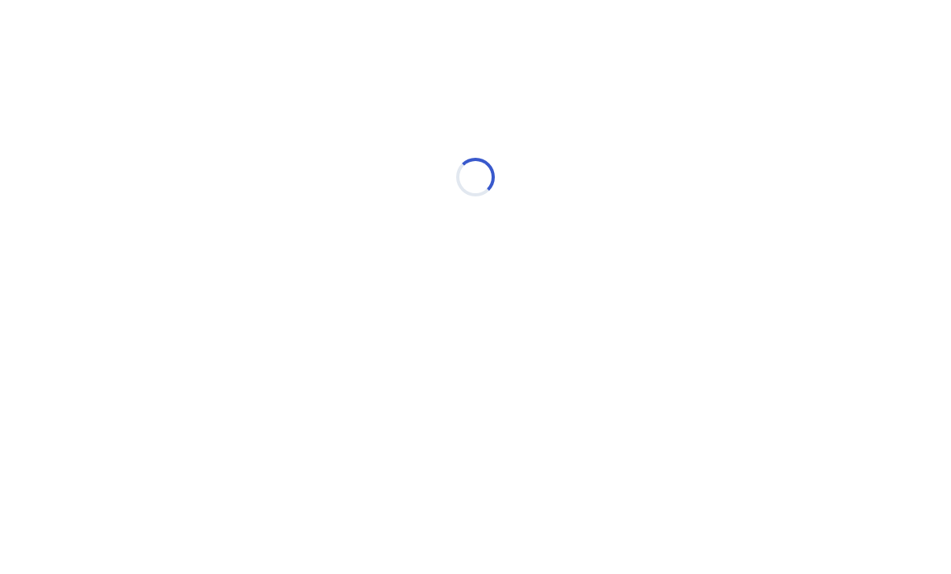
select select "*"
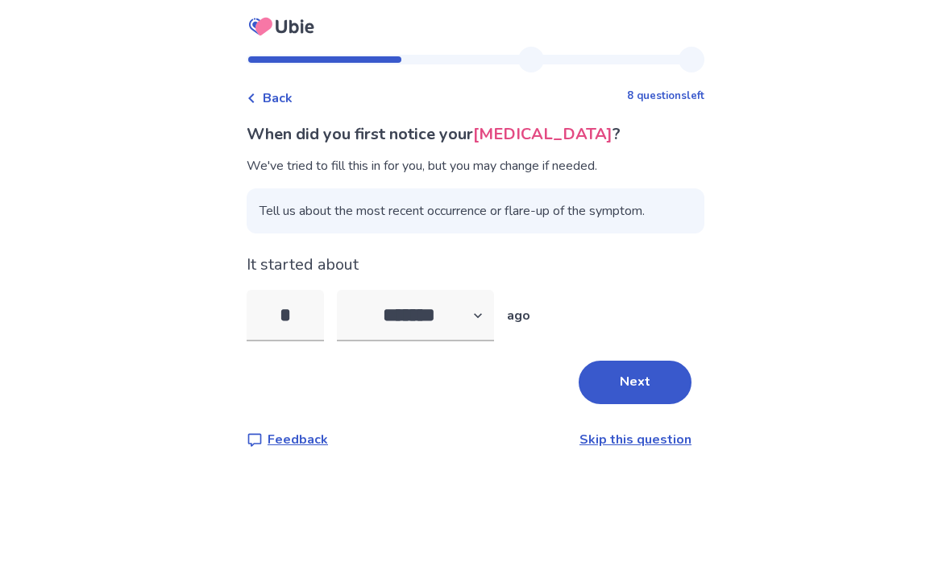
click at [643, 377] on button "Next" at bounding box center [634, 383] width 113 height 44
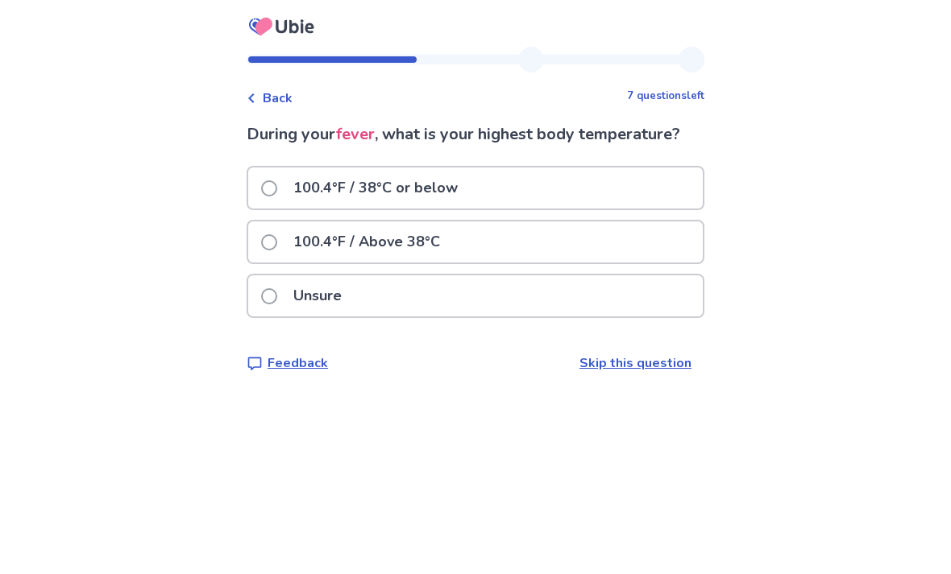
click at [633, 307] on div "Unsure" at bounding box center [475, 296] width 454 height 41
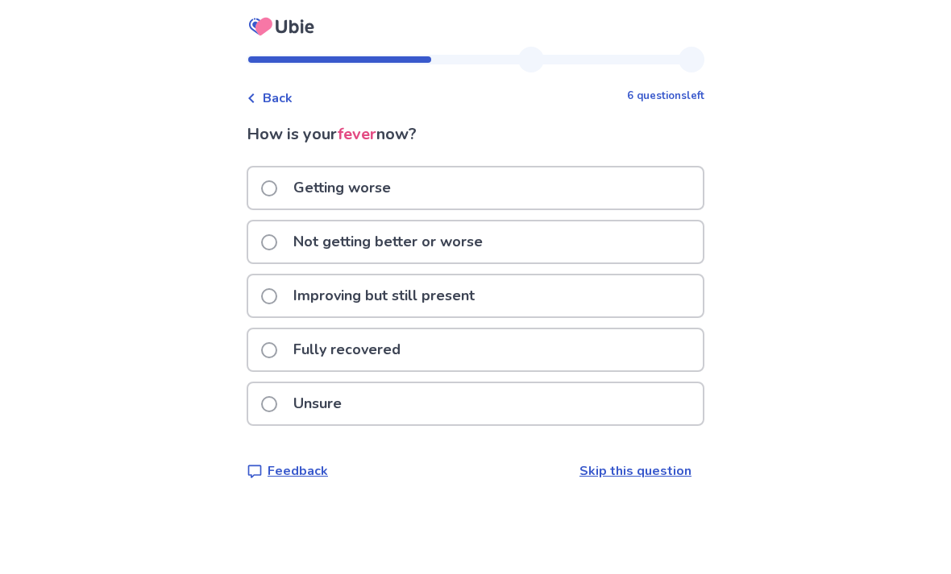
click at [644, 252] on div "Not getting better or worse" at bounding box center [475, 242] width 454 height 41
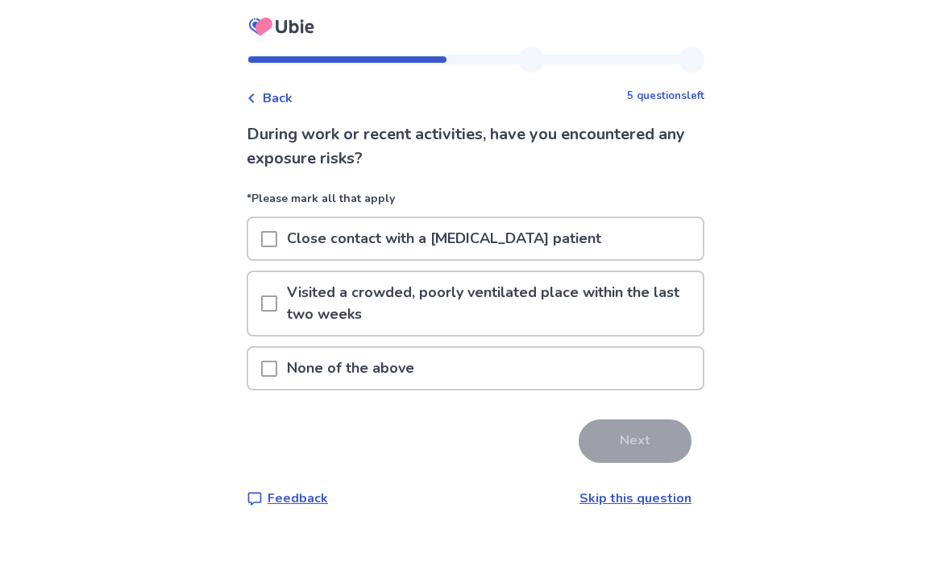
click at [676, 292] on p "Visited a crowded, poorly ventilated place within the last two weeks" at bounding box center [489, 303] width 425 height 63
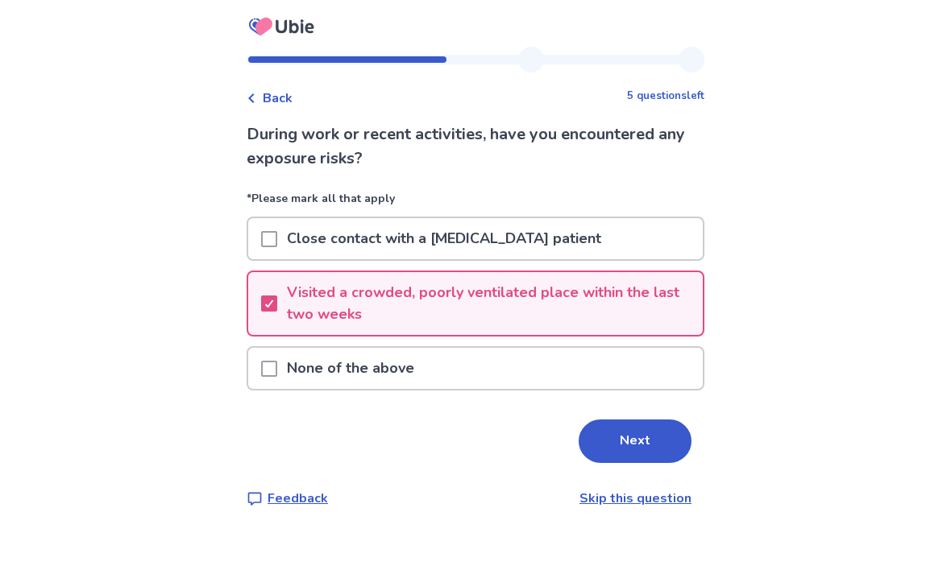
click at [639, 443] on button "Next" at bounding box center [634, 442] width 113 height 44
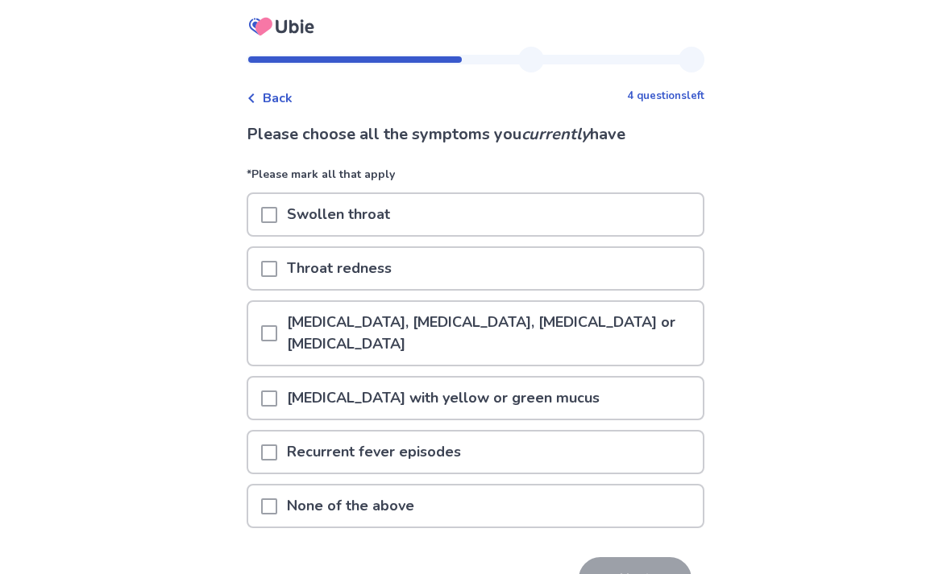
click at [639, 334] on p "[MEDICAL_DATA], [MEDICAL_DATA], [MEDICAL_DATA] or [MEDICAL_DATA]" at bounding box center [489, 333] width 425 height 63
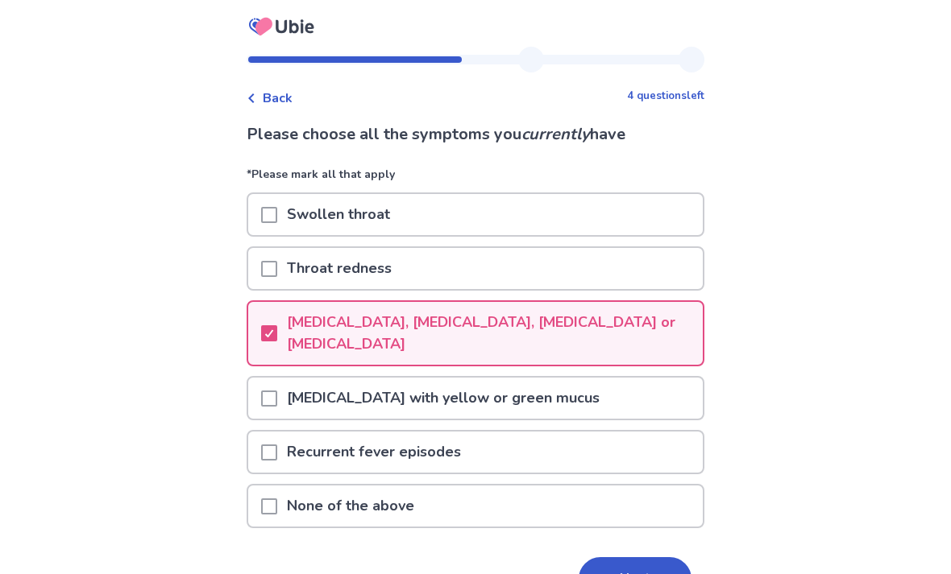
click at [578, 407] on div "[MEDICAL_DATA] with yellow or green mucus" at bounding box center [475, 398] width 454 height 41
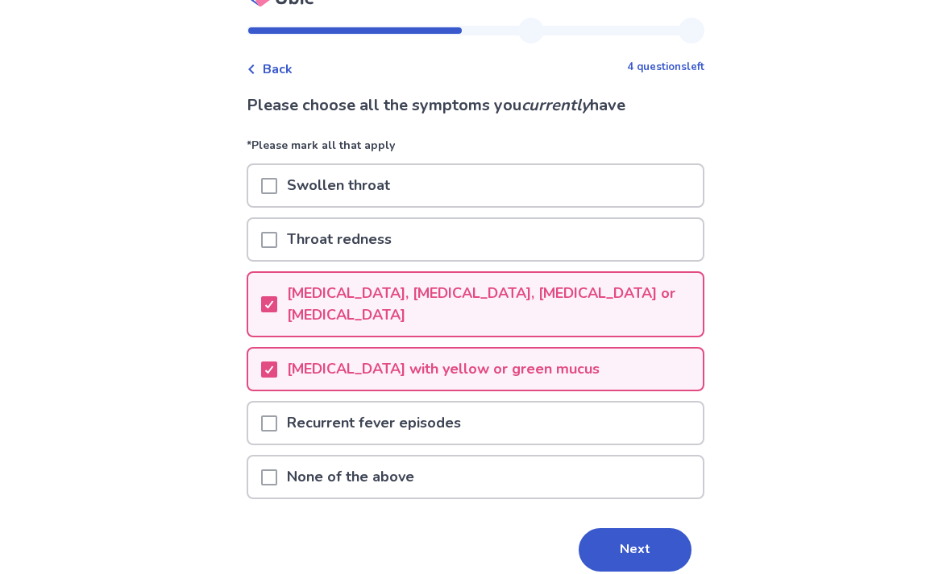
scroll to position [39, 0]
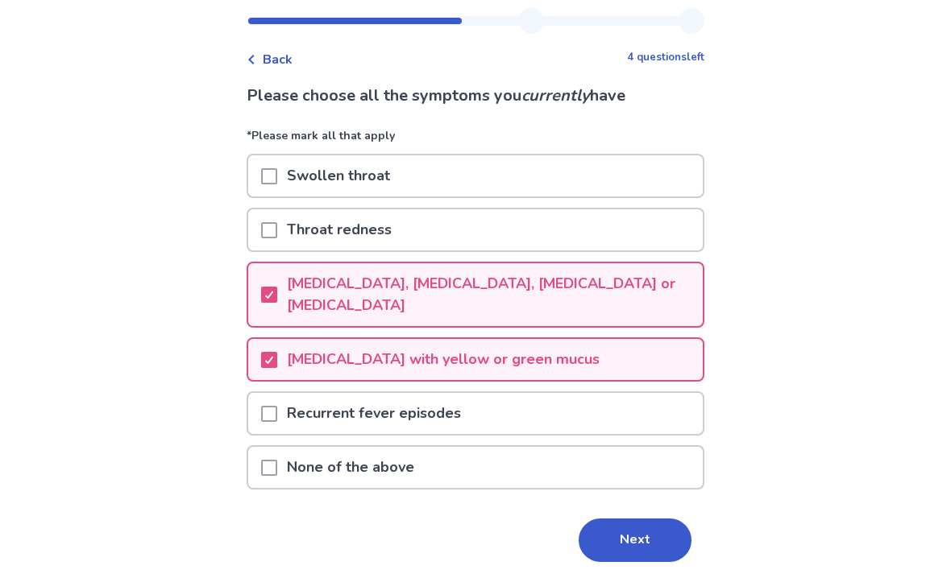
click at [636, 555] on button "Next" at bounding box center [634, 541] width 113 height 44
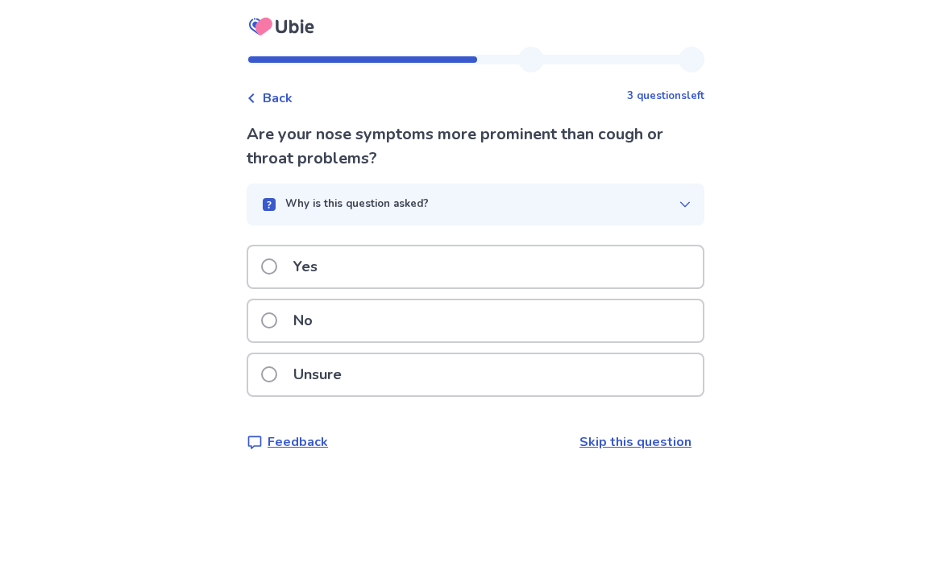
click at [661, 261] on div "Yes" at bounding box center [475, 267] width 454 height 41
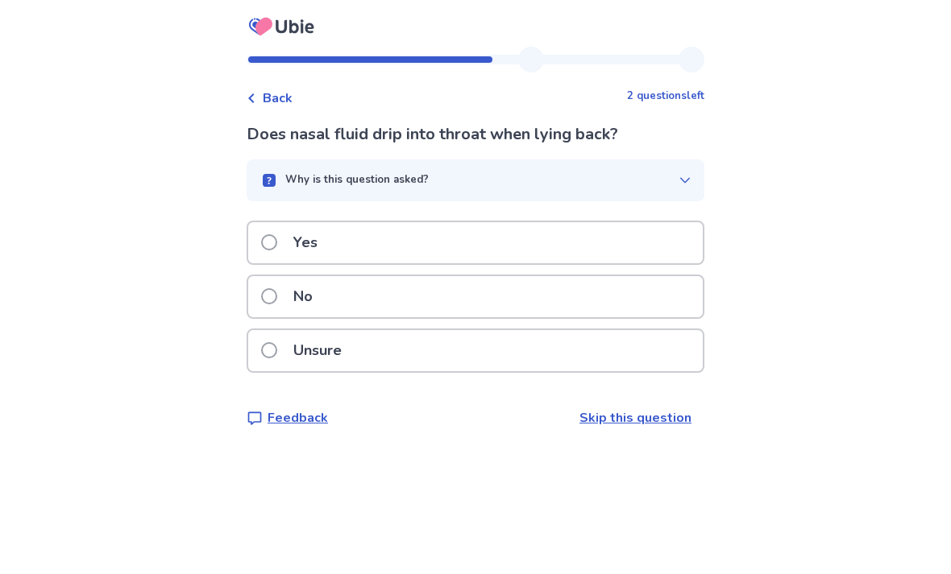
click at [657, 240] on div "Yes" at bounding box center [475, 242] width 454 height 41
click at [665, 222] on div "Yes" at bounding box center [475, 242] width 454 height 41
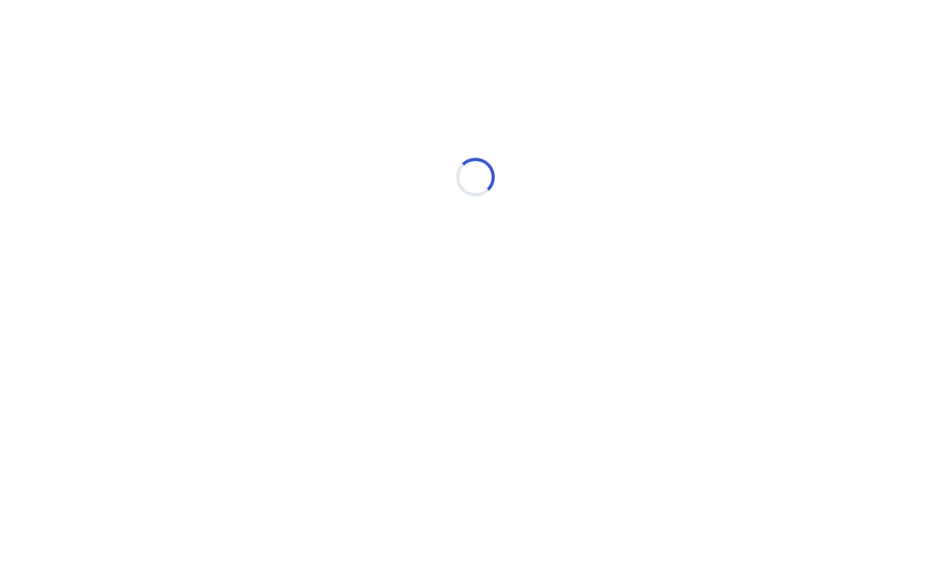
scroll to position [0, 0]
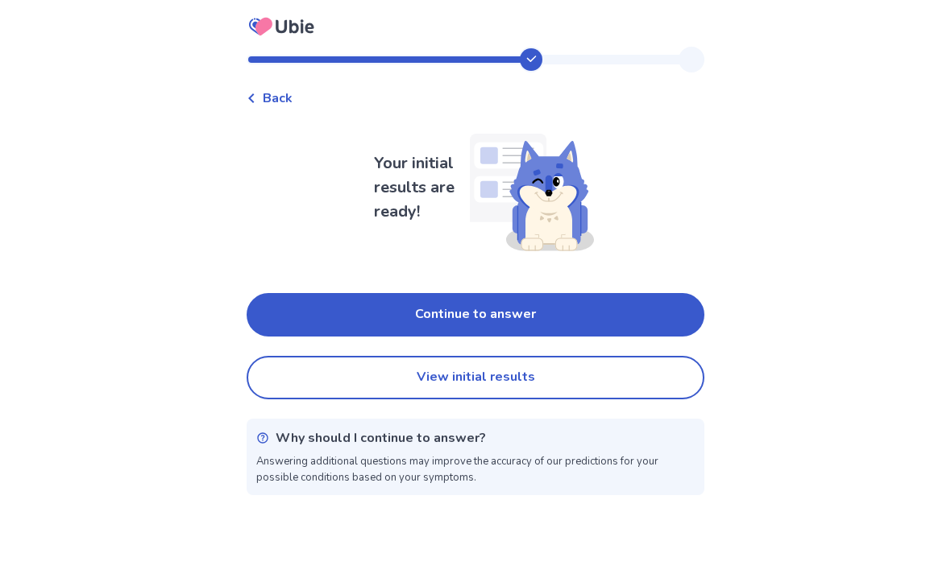
click at [628, 396] on button "View initial results" at bounding box center [476, 378] width 458 height 44
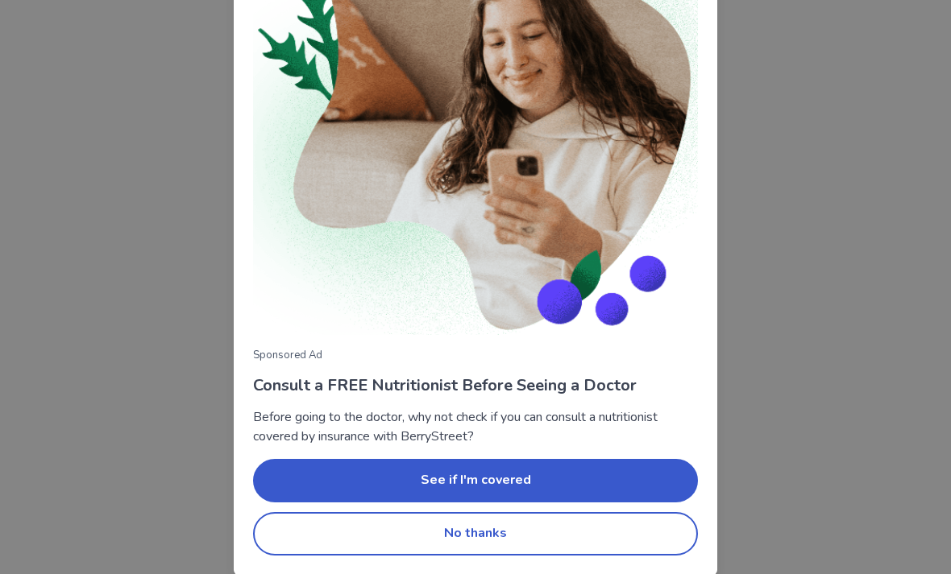
scroll to position [130, 0]
click at [494, 540] on button "No thanks" at bounding box center [475, 534] width 445 height 44
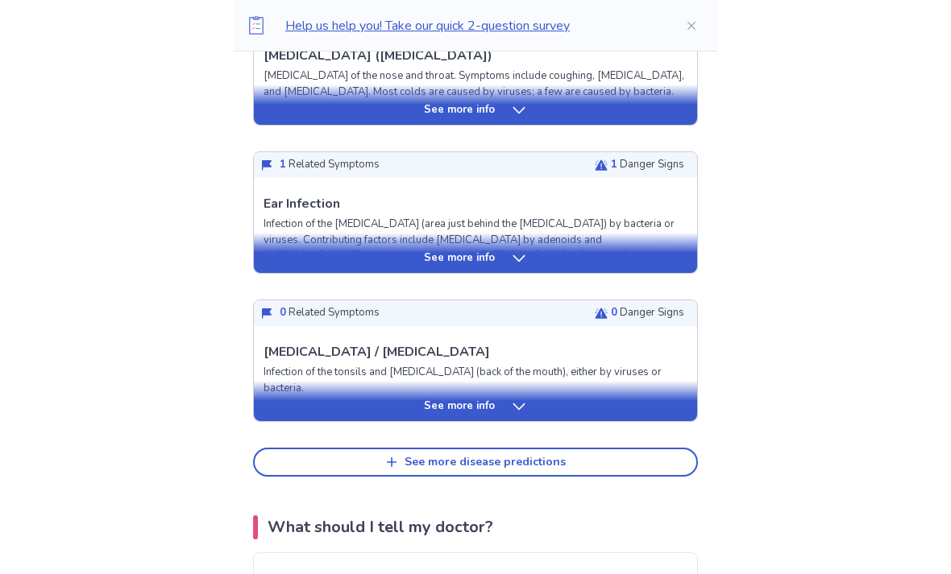
scroll to position [658, 0]
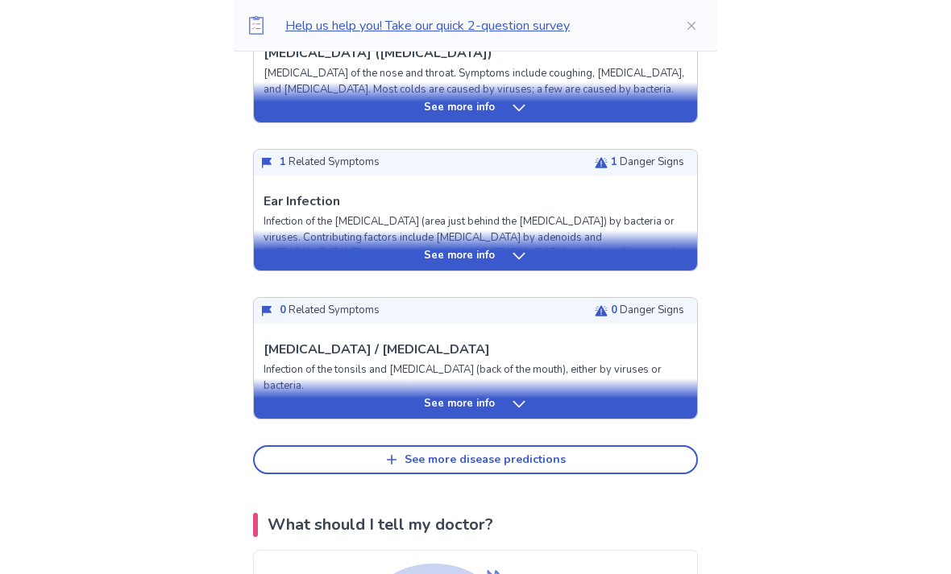
click at [653, 257] on div "See more info" at bounding box center [475, 256] width 443 height 16
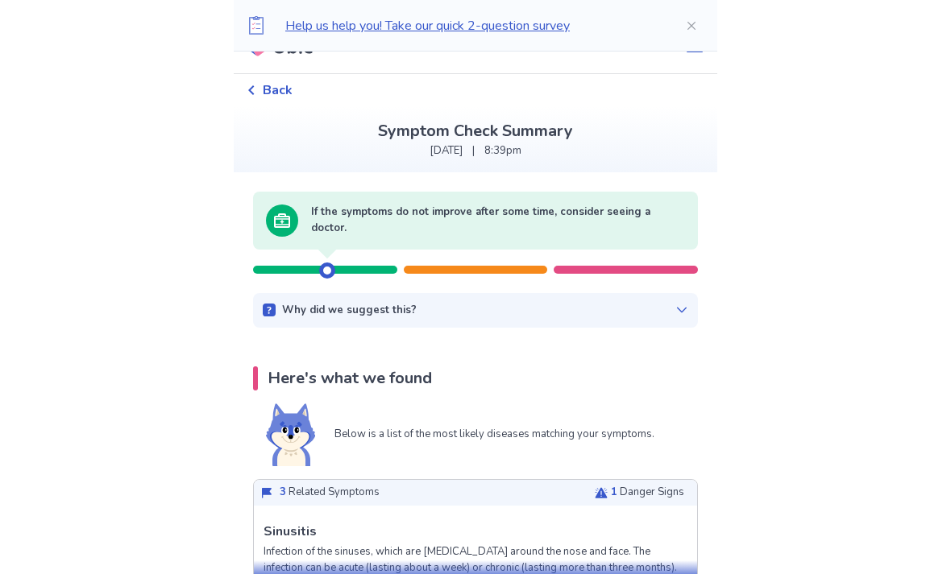
scroll to position [0, 0]
